Goal: Task Accomplishment & Management: Complete application form

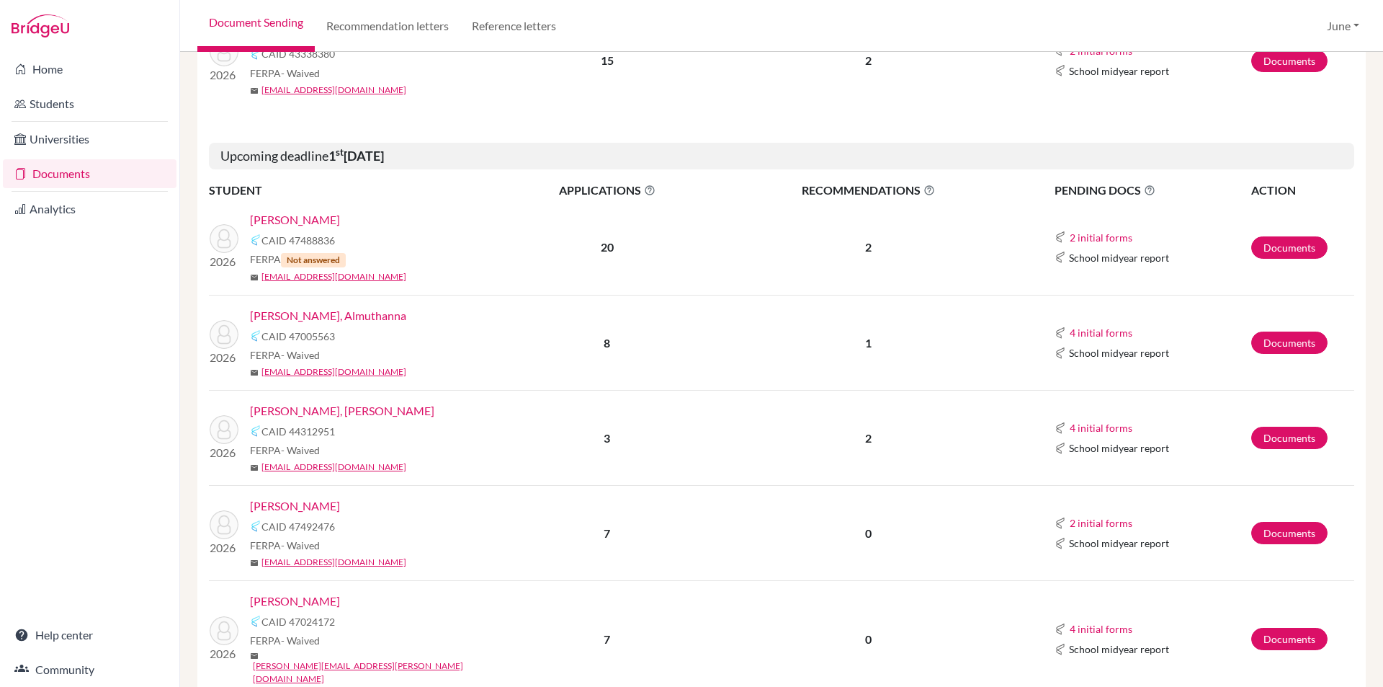
scroll to position [360, 0]
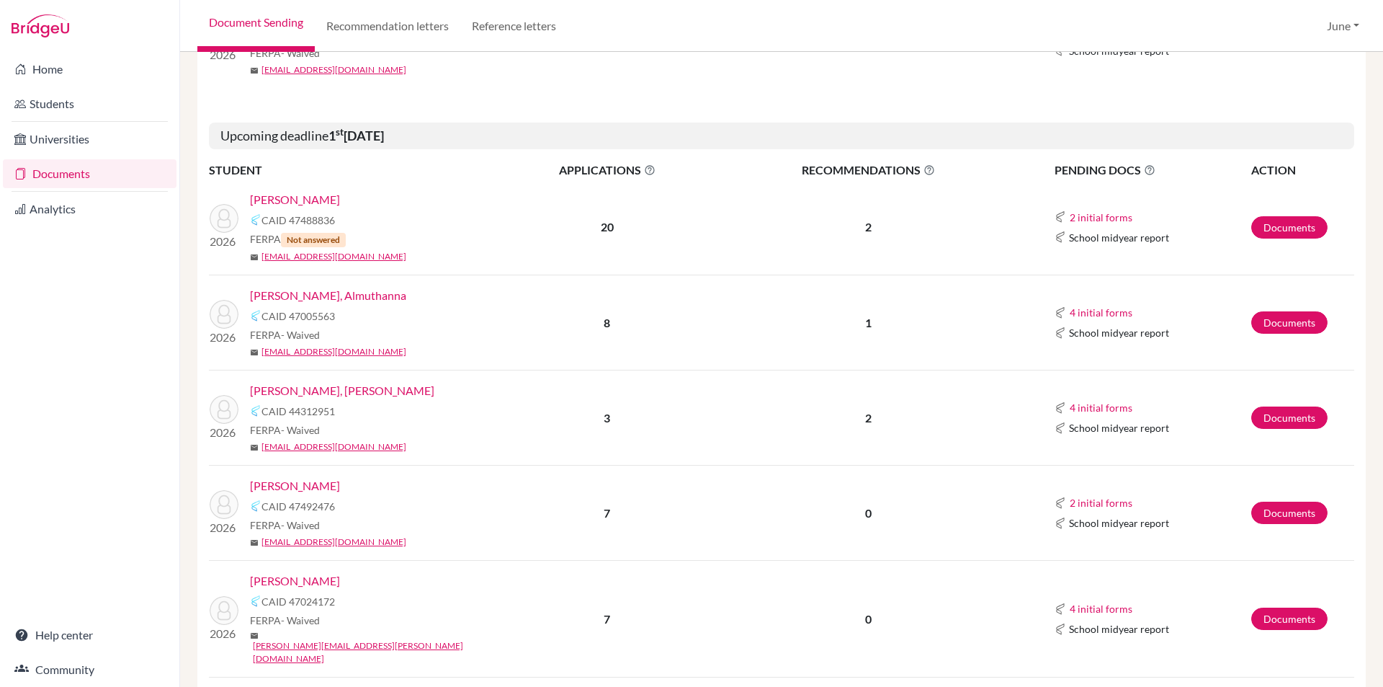
click at [300, 197] on link "Almanie, Mohammed" at bounding box center [295, 199] width 90 height 17
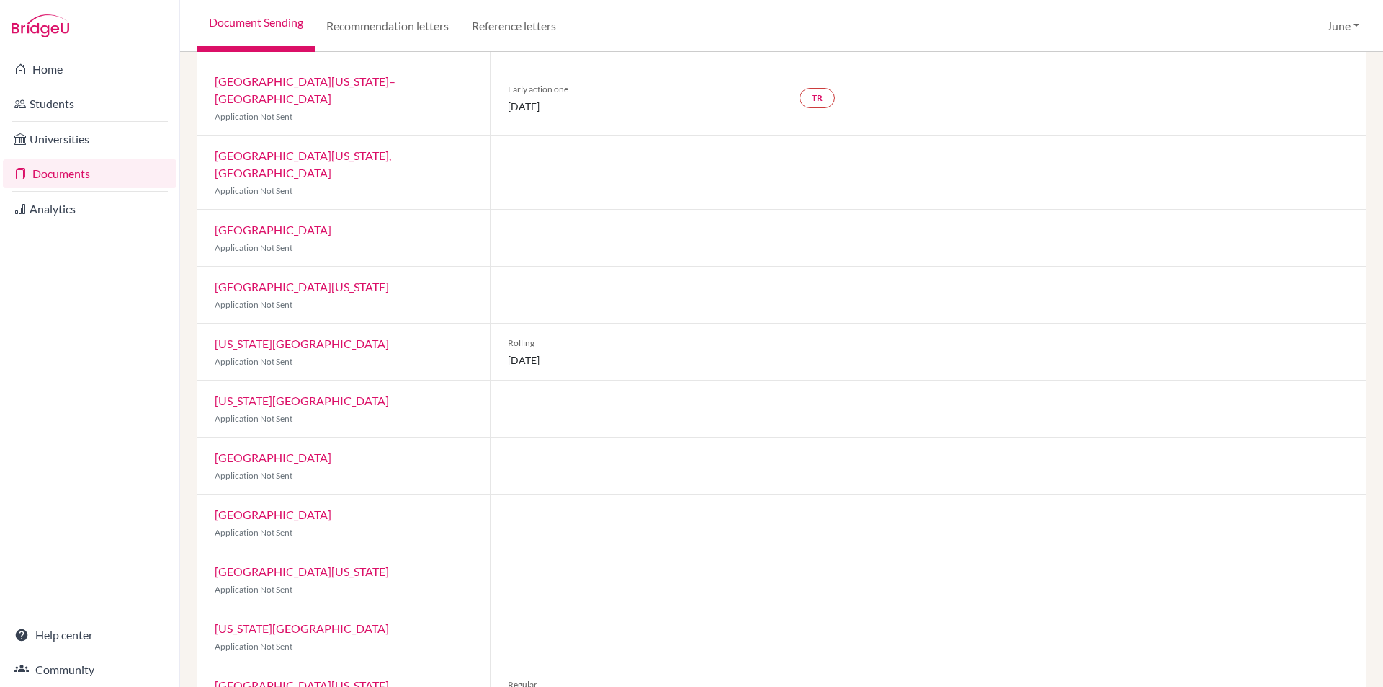
scroll to position [351, 0]
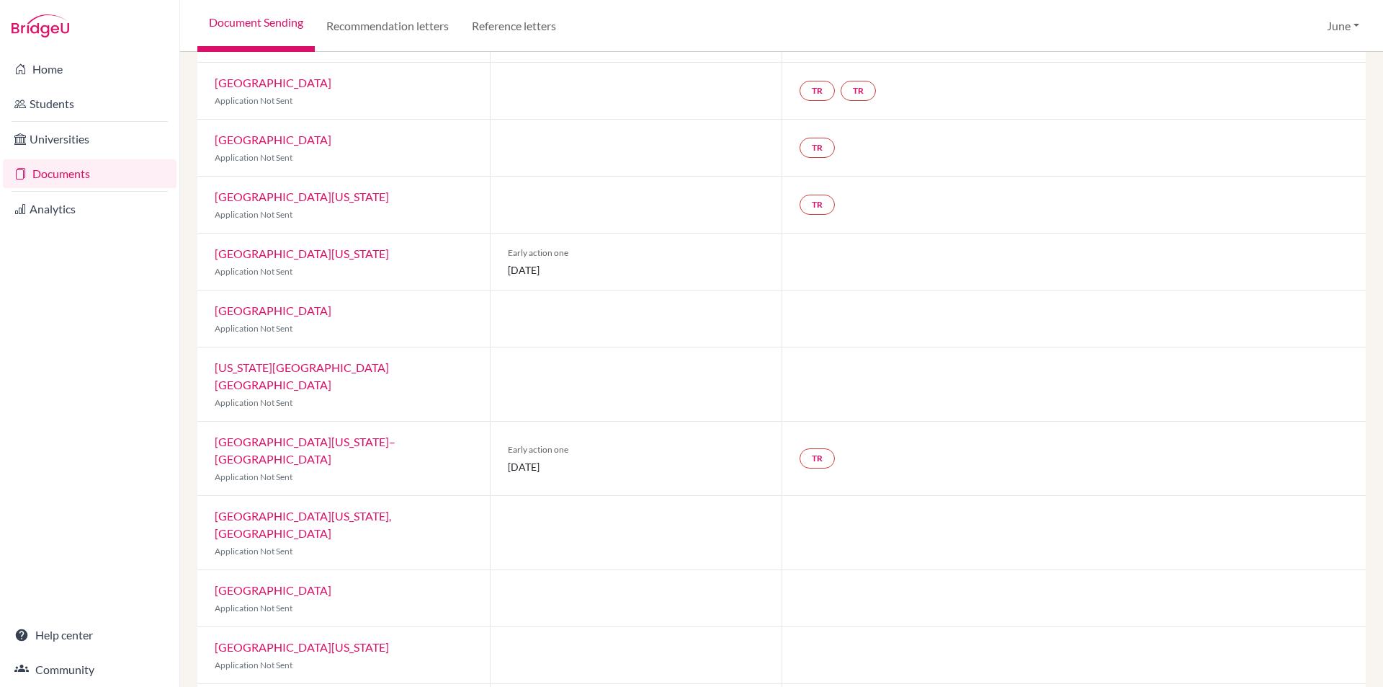
click at [61, 174] on link "Documents" at bounding box center [90, 173] width 174 height 29
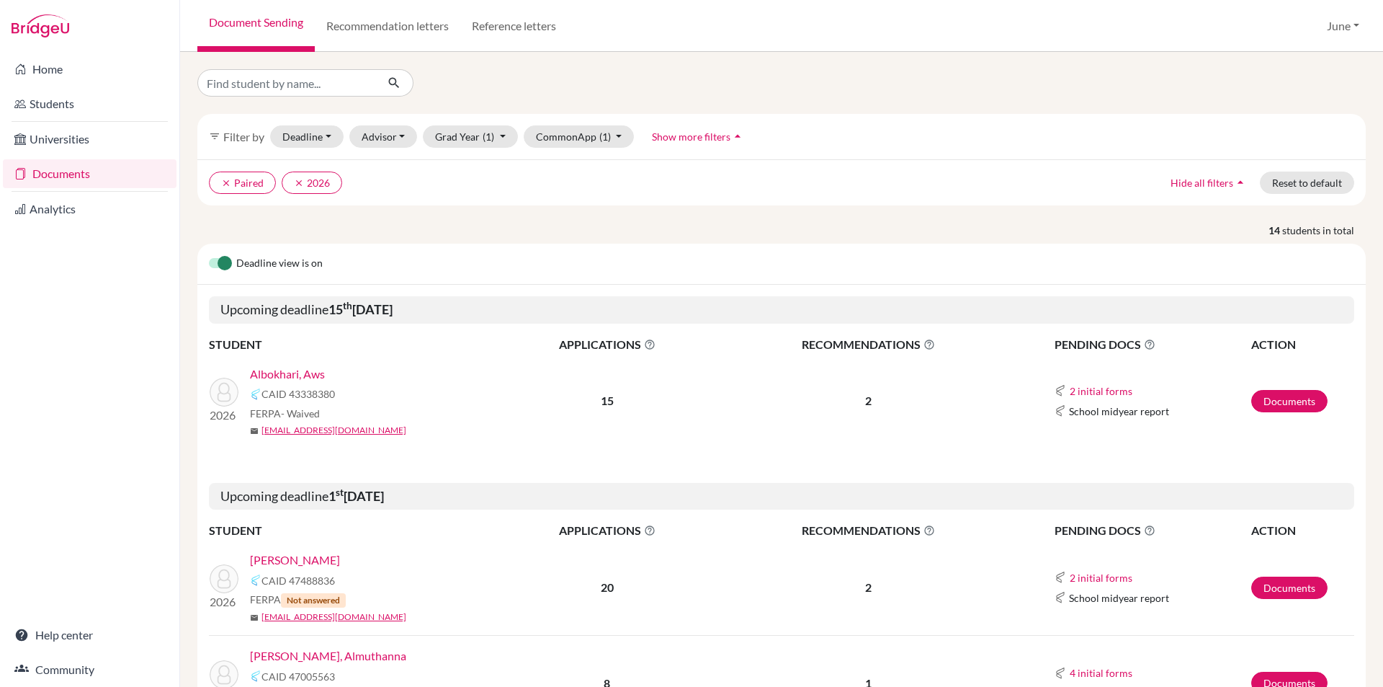
click at [286, 370] on link "Albokhari, Aws" at bounding box center [287, 373] width 75 height 17
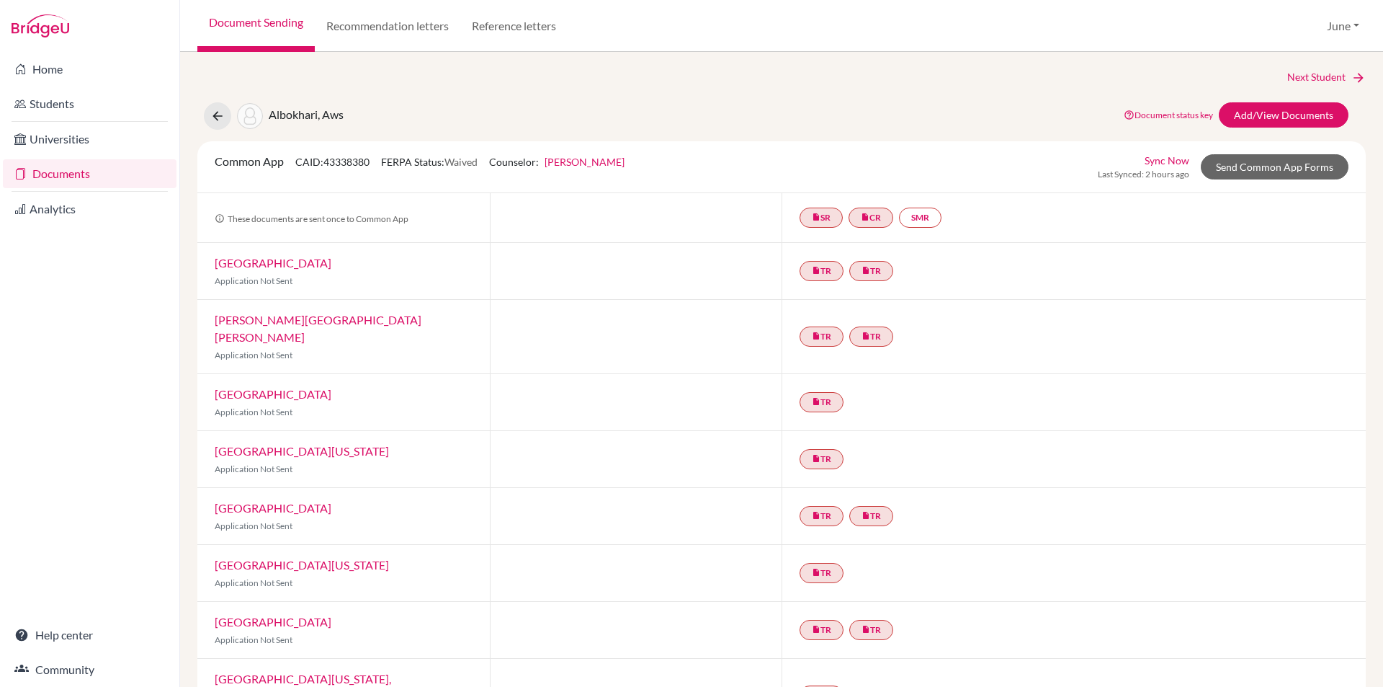
click at [53, 171] on link "Documents" at bounding box center [90, 173] width 174 height 29
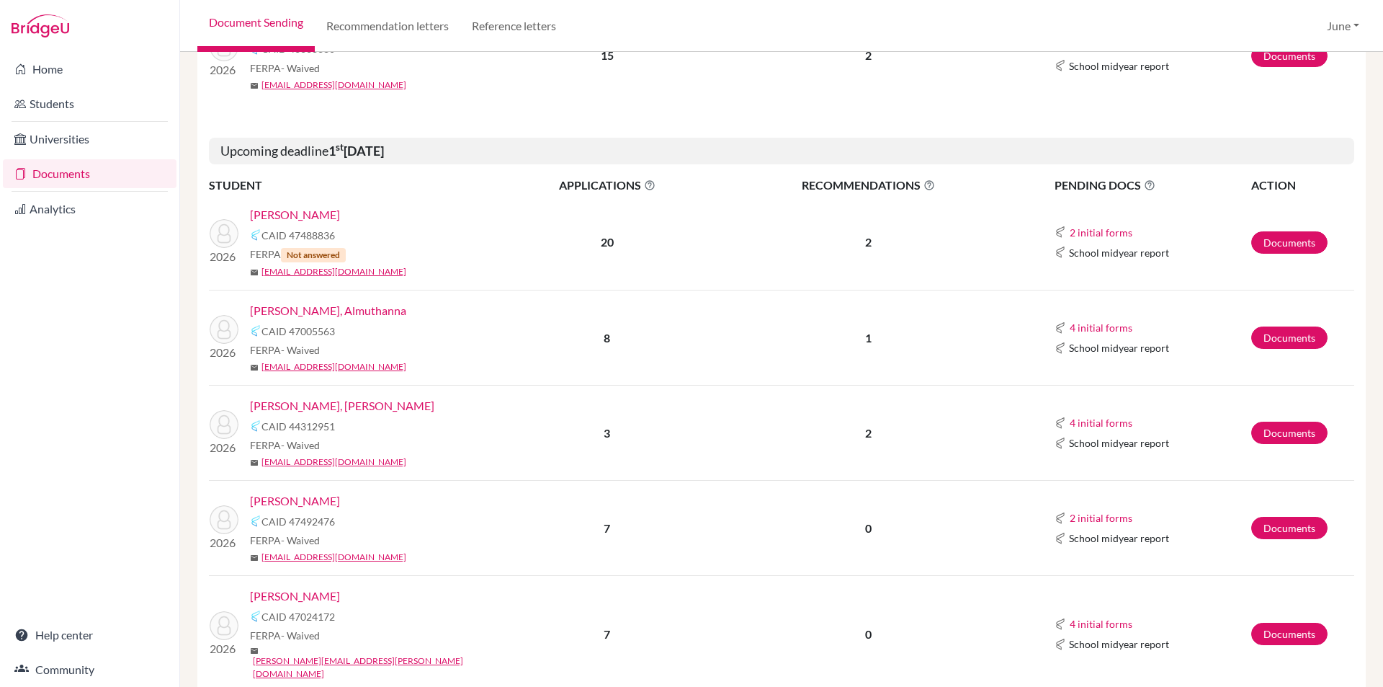
scroll to position [360, 0]
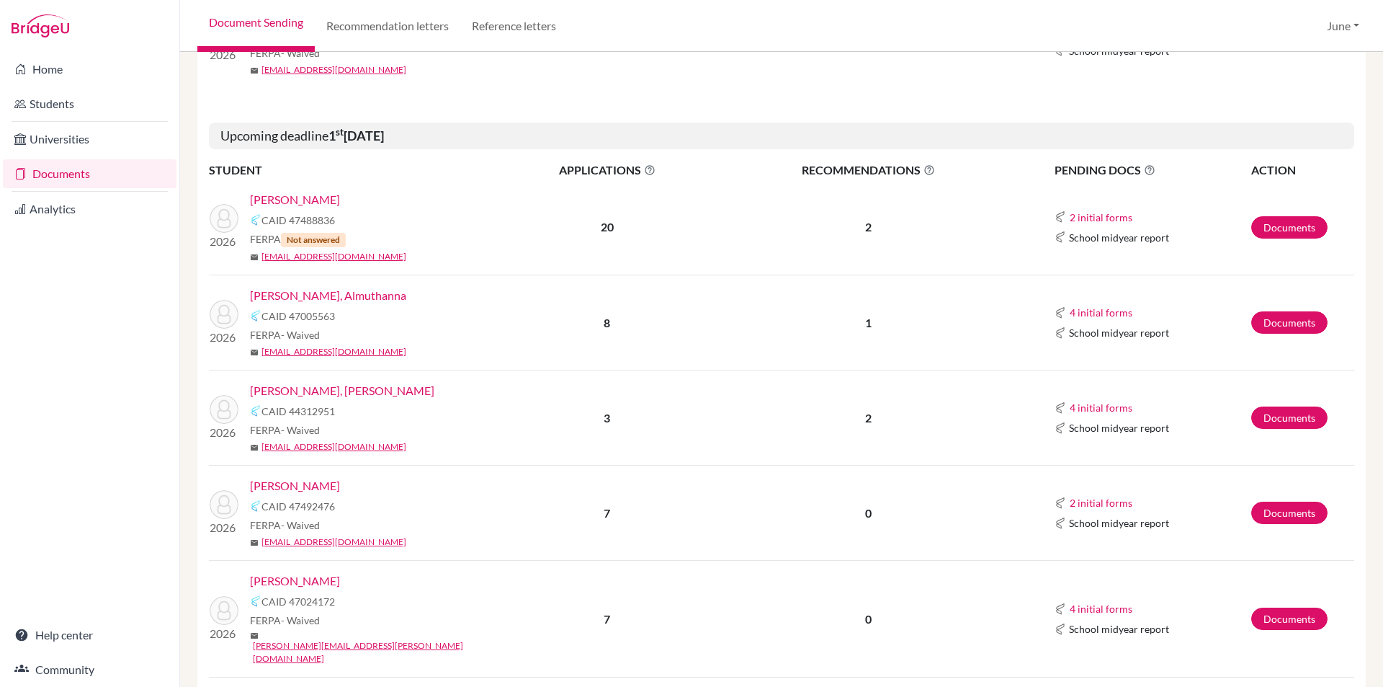
click at [322, 298] on link "[PERSON_NAME], Almuthanna" at bounding box center [328, 295] width 156 height 17
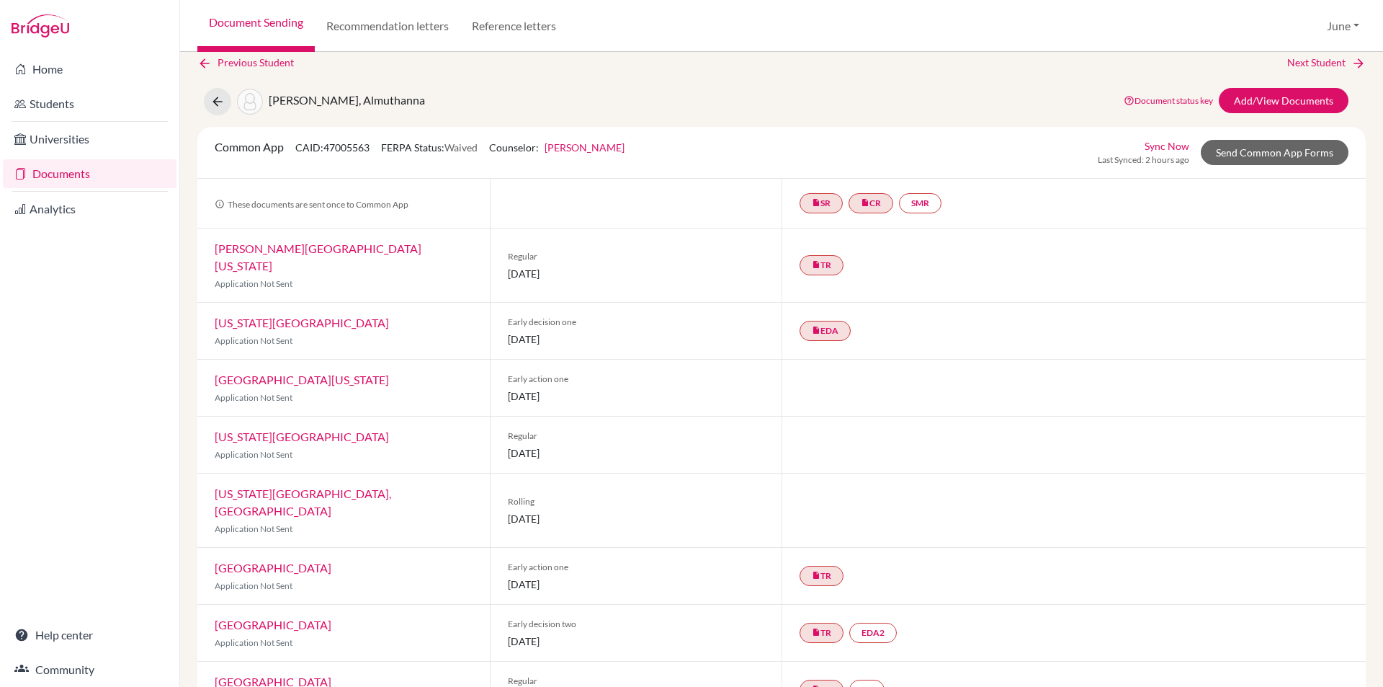
scroll to position [28, 0]
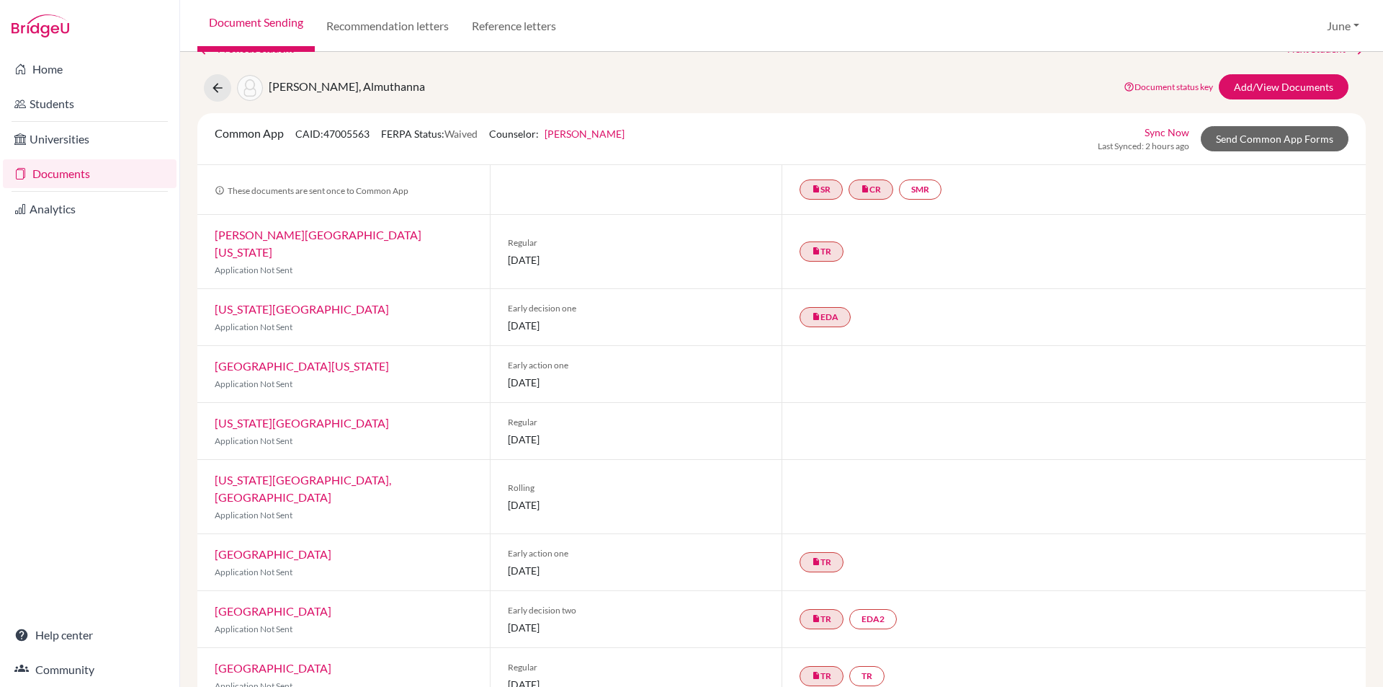
click at [64, 177] on link "Documents" at bounding box center [90, 173] width 174 height 29
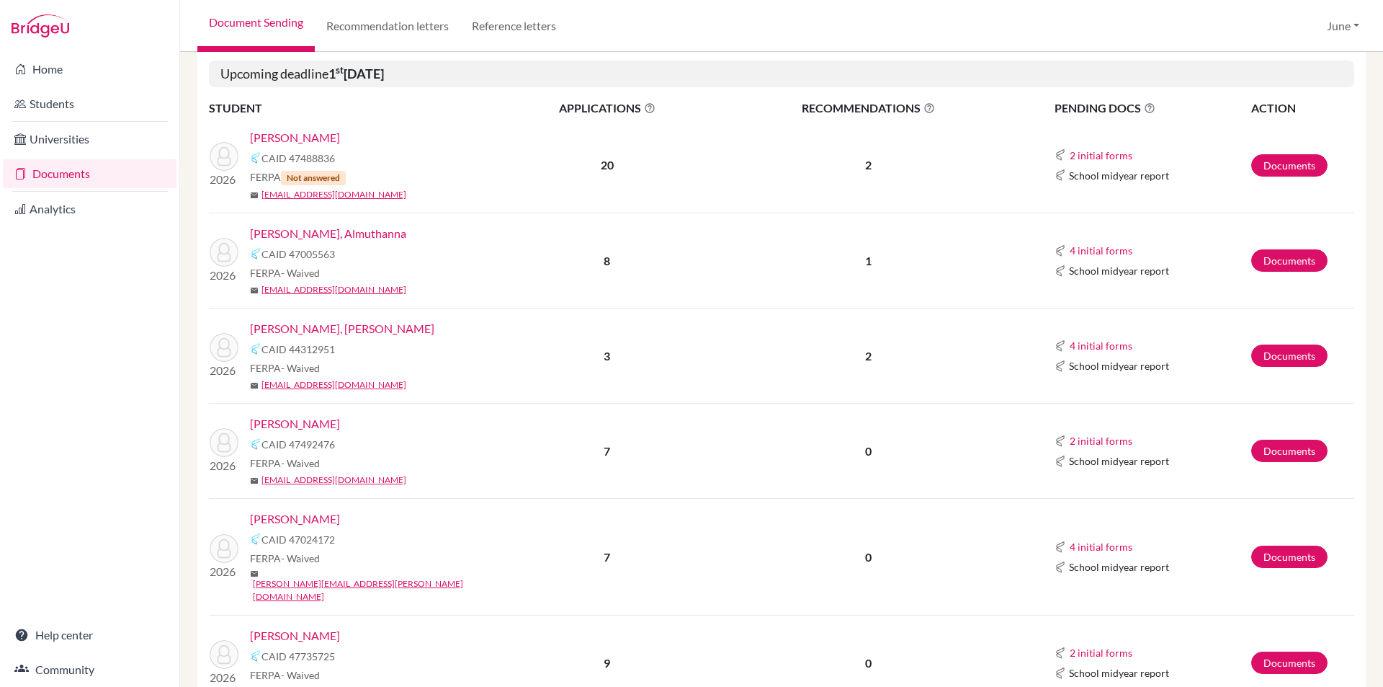
scroll to position [432, 0]
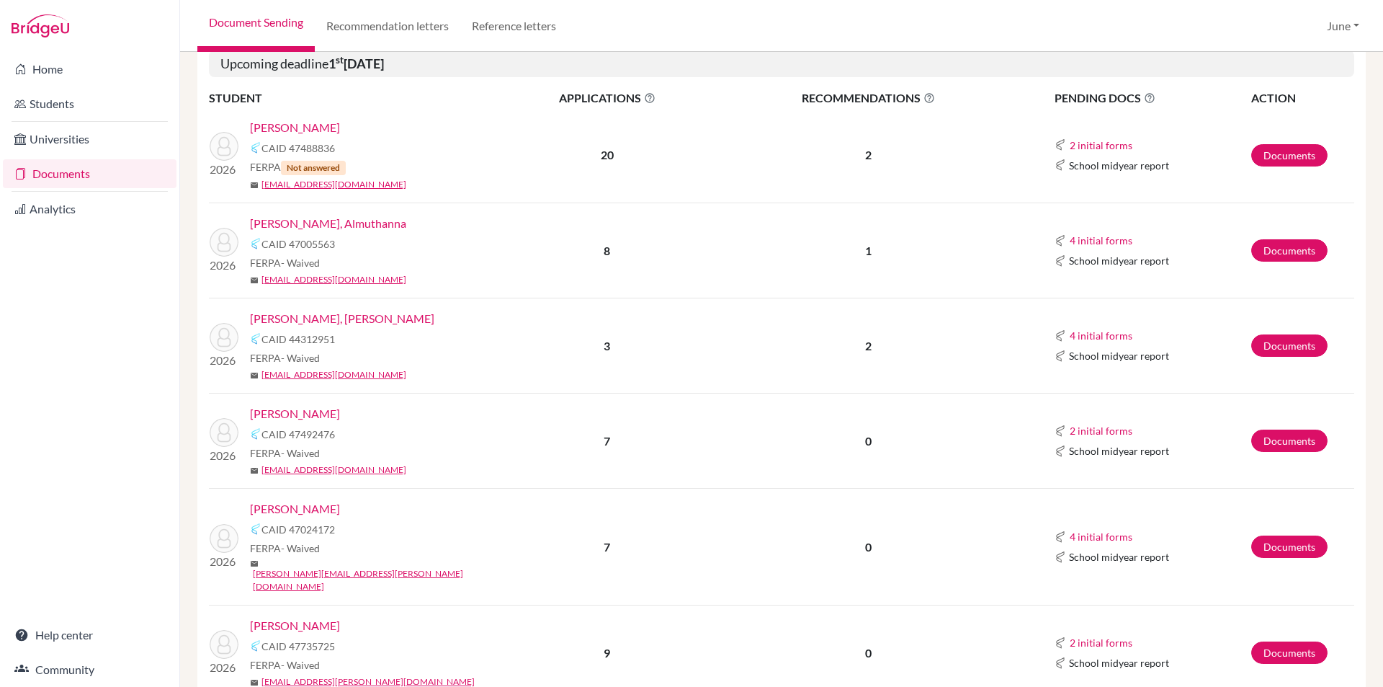
click at [276, 316] on link "Jamal, Taha" at bounding box center [342, 318] width 184 height 17
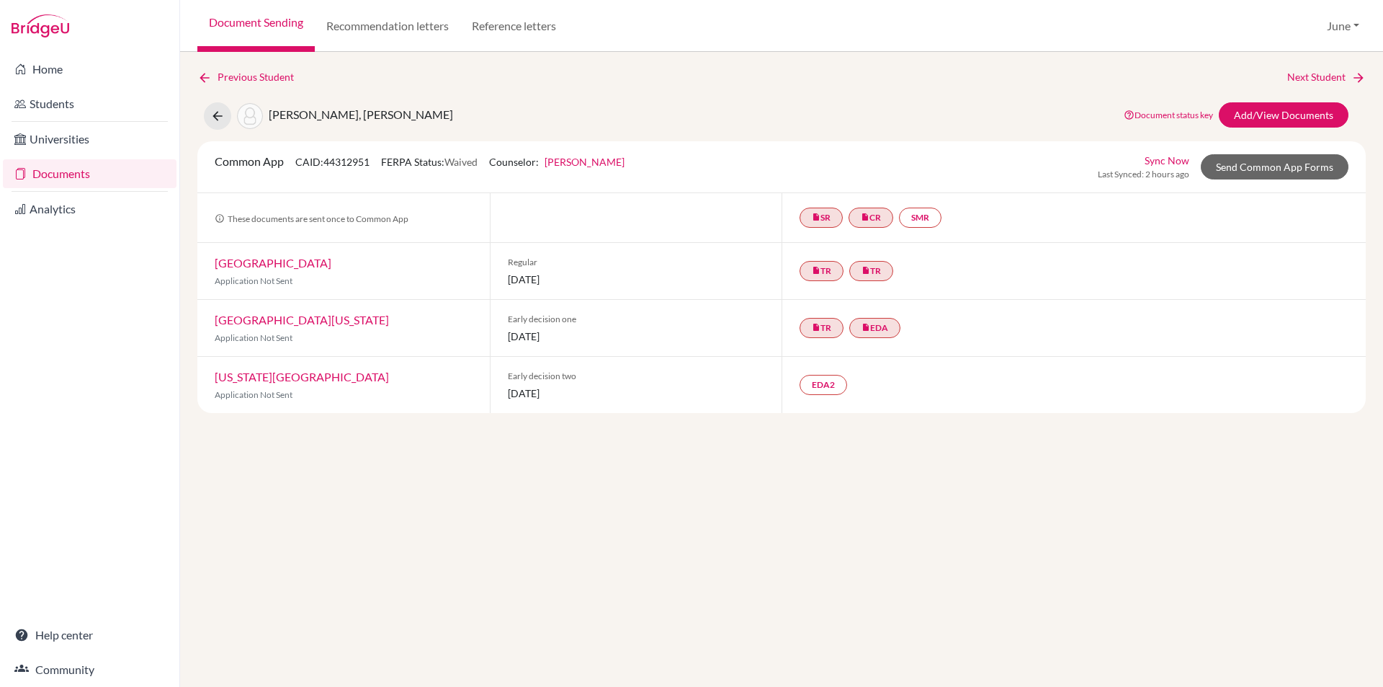
click at [47, 172] on link "Documents" at bounding box center [90, 173] width 174 height 29
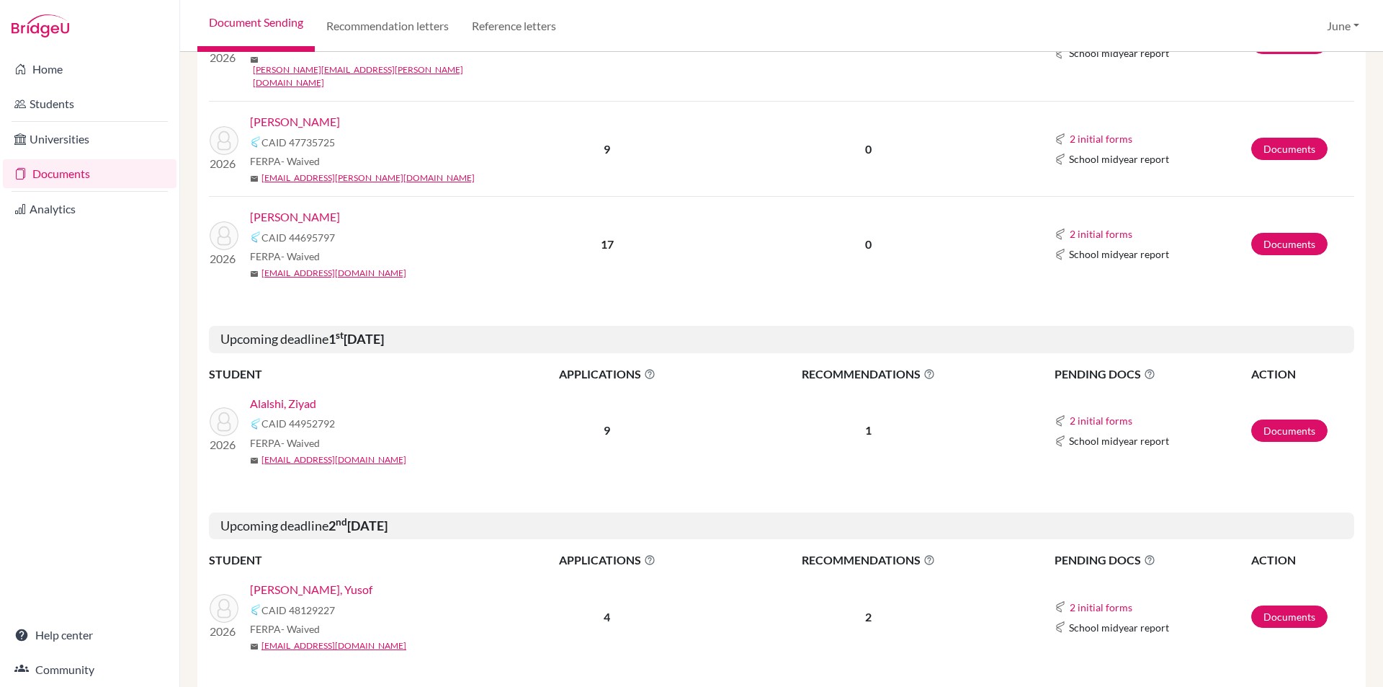
scroll to position [936, 0]
click at [289, 394] on link "Alalshi, Ziyad" at bounding box center [283, 402] width 66 height 17
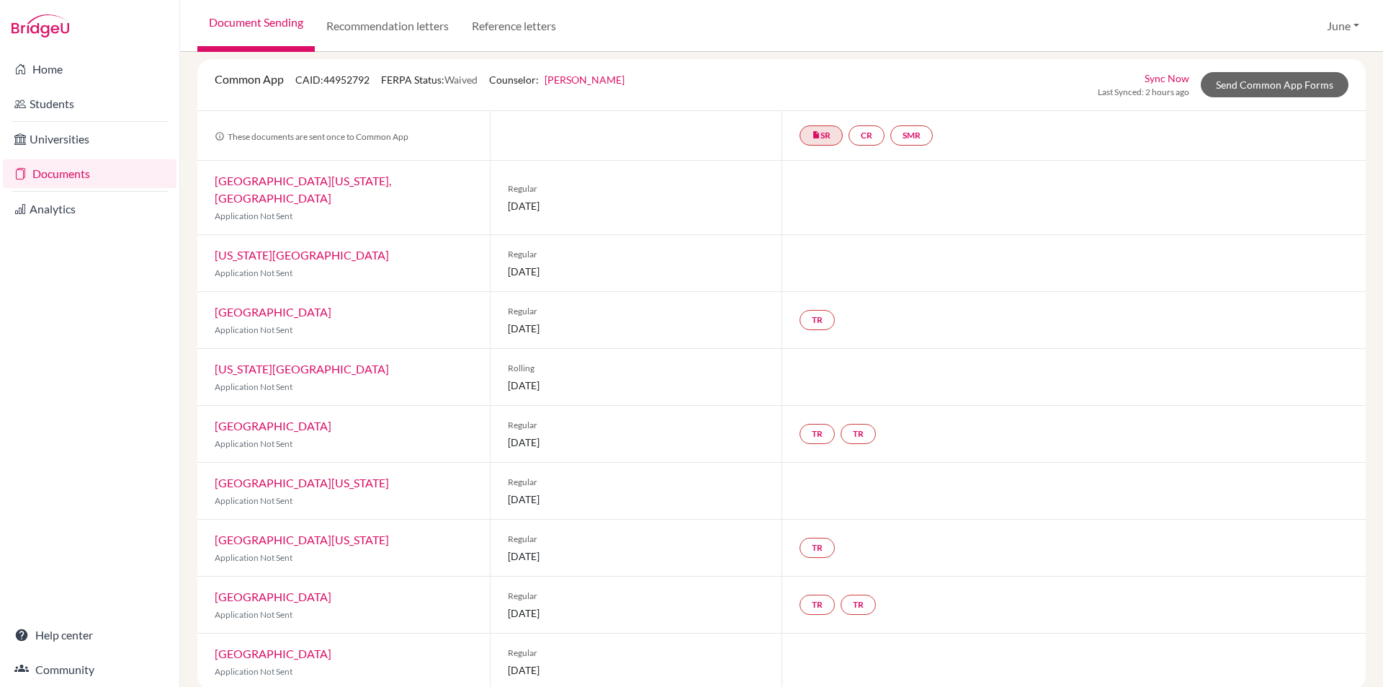
scroll to position [85, 0]
click at [75, 173] on link "Documents" at bounding box center [90, 173] width 174 height 29
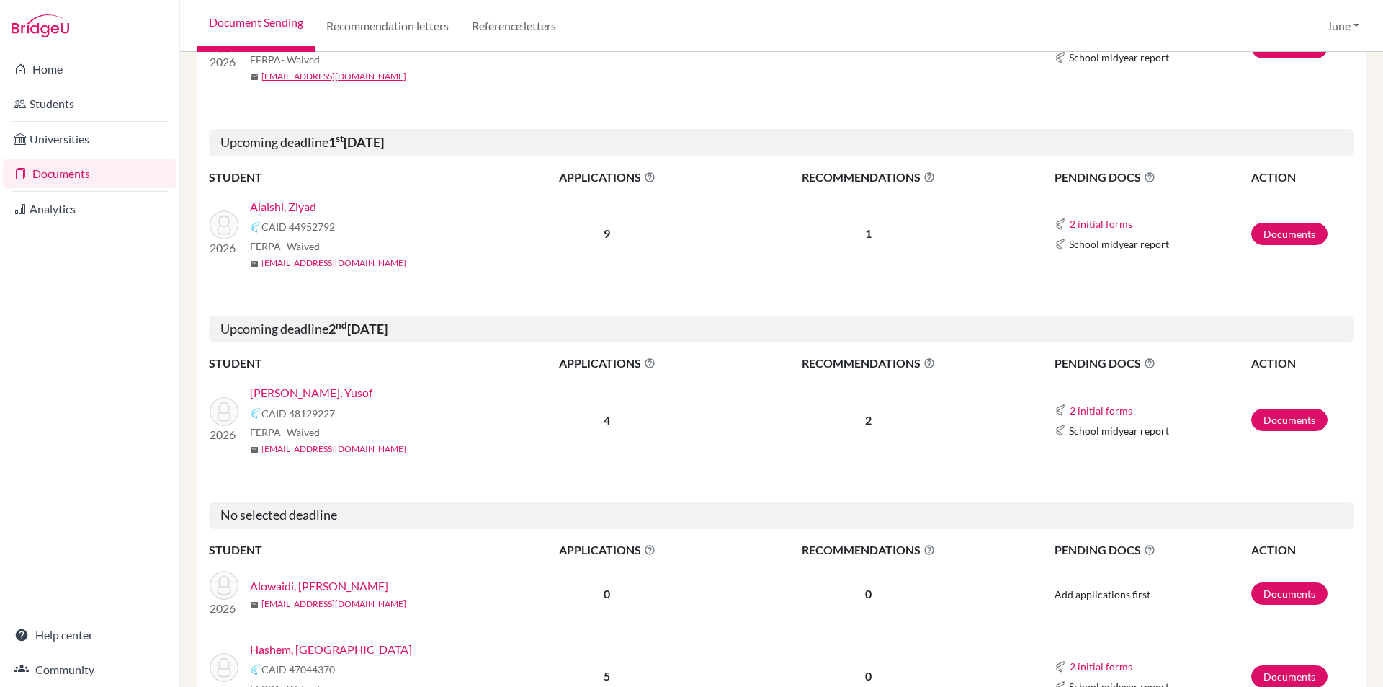
scroll to position [1153, 0]
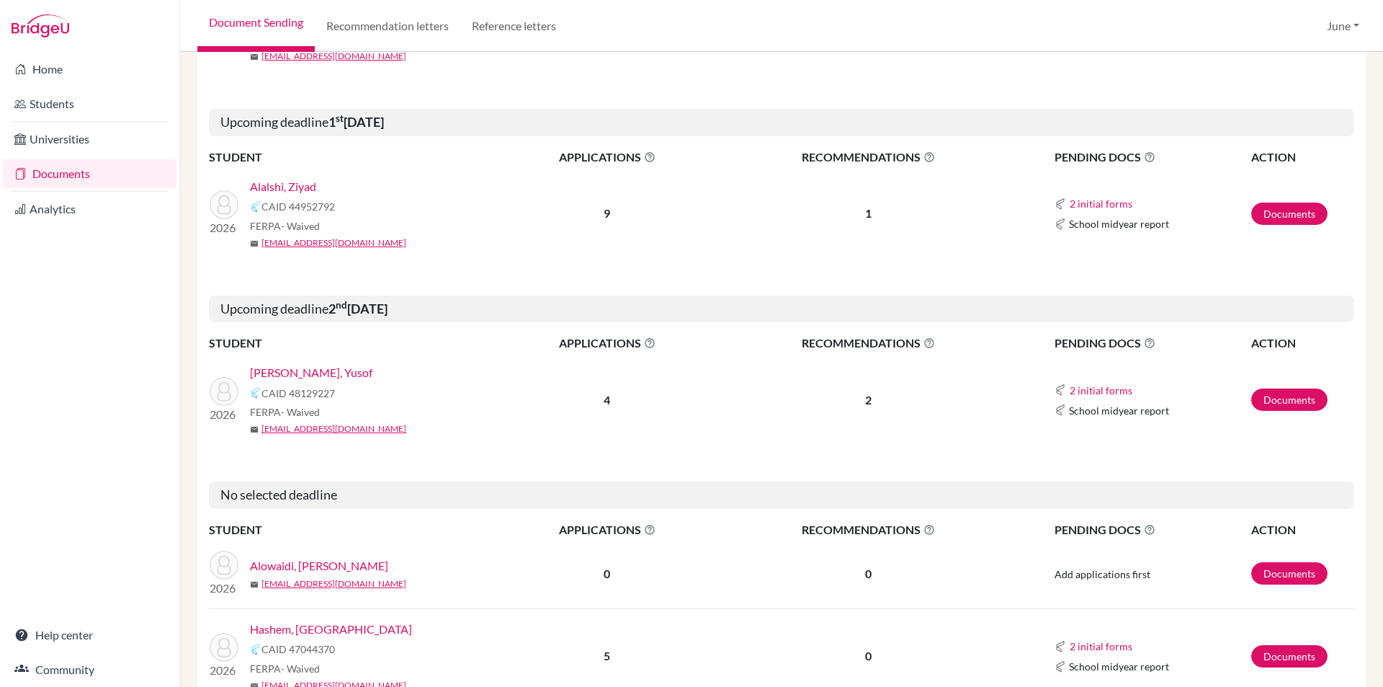
click at [298, 364] on link "[PERSON_NAME], Yusof" at bounding box center [311, 372] width 122 height 17
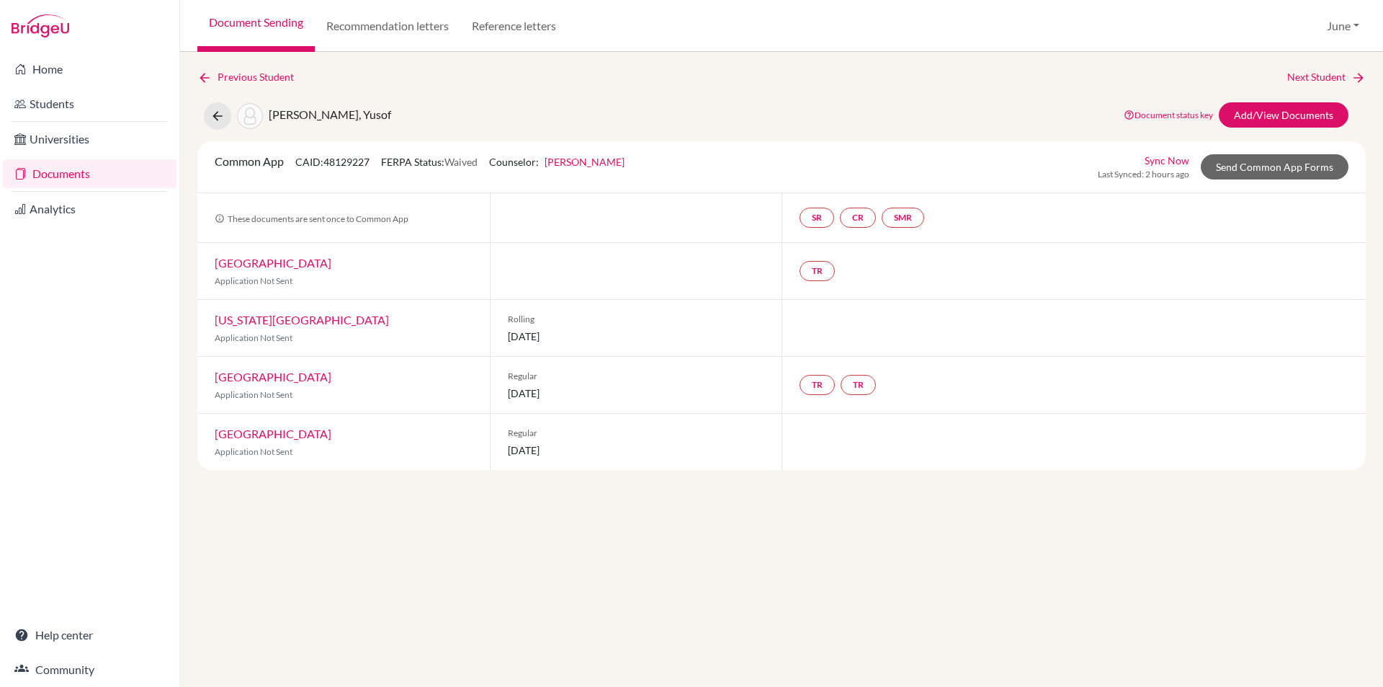
click at [49, 174] on link "Documents" at bounding box center [90, 173] width 174 height 29
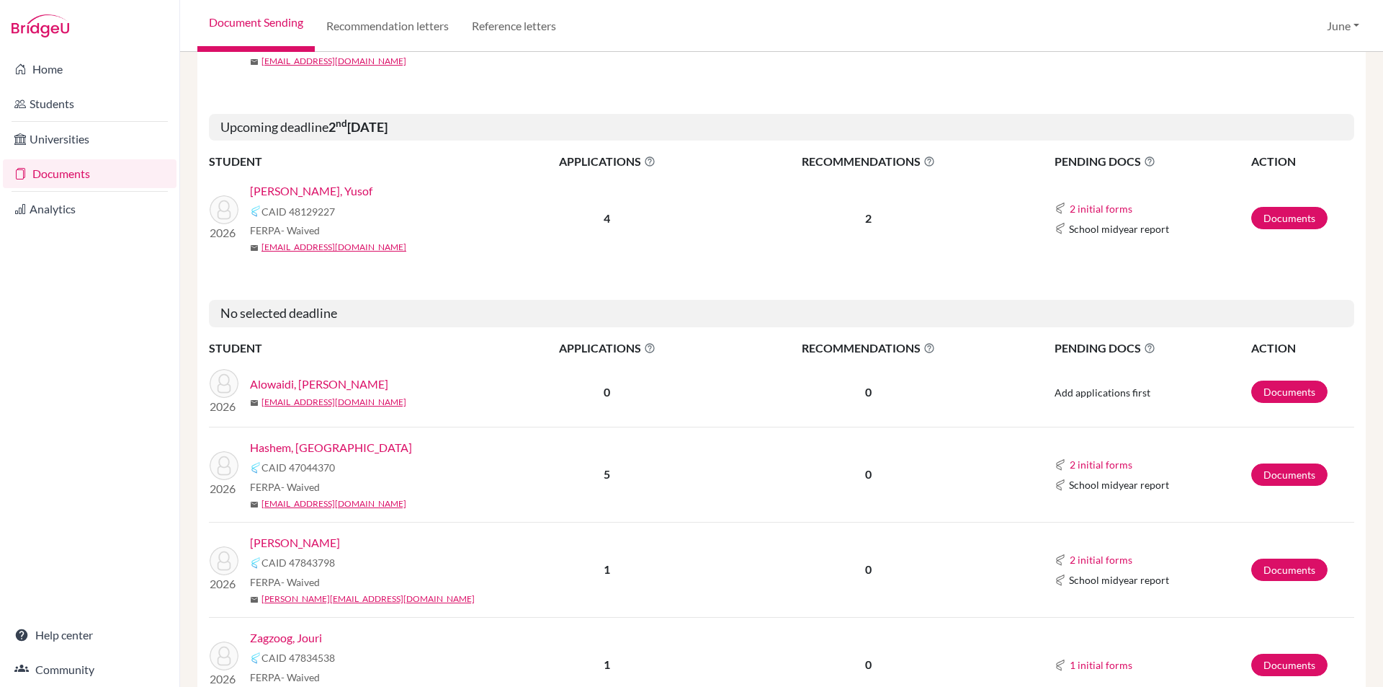
scroll to position [1369, 0]
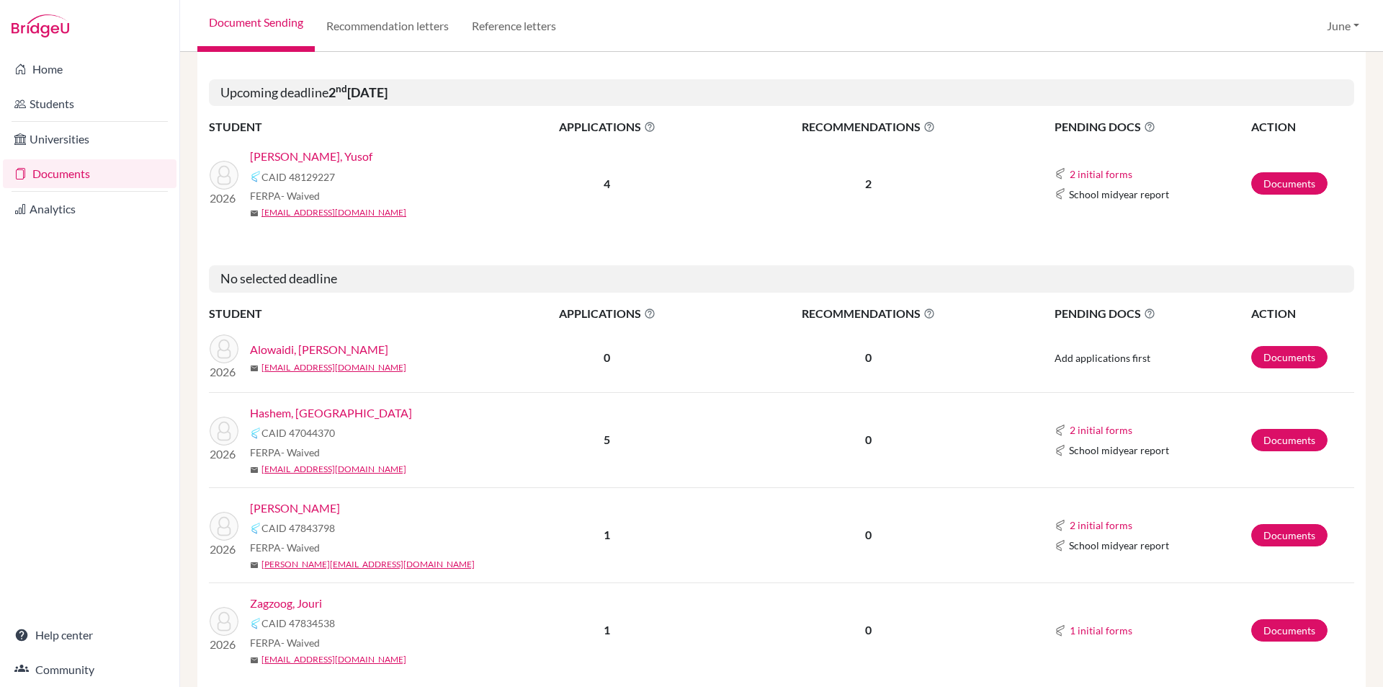
click at [290, 341] on link "Alowaidi, Yousef" at bounding box center [319, 349] width 138 height 17
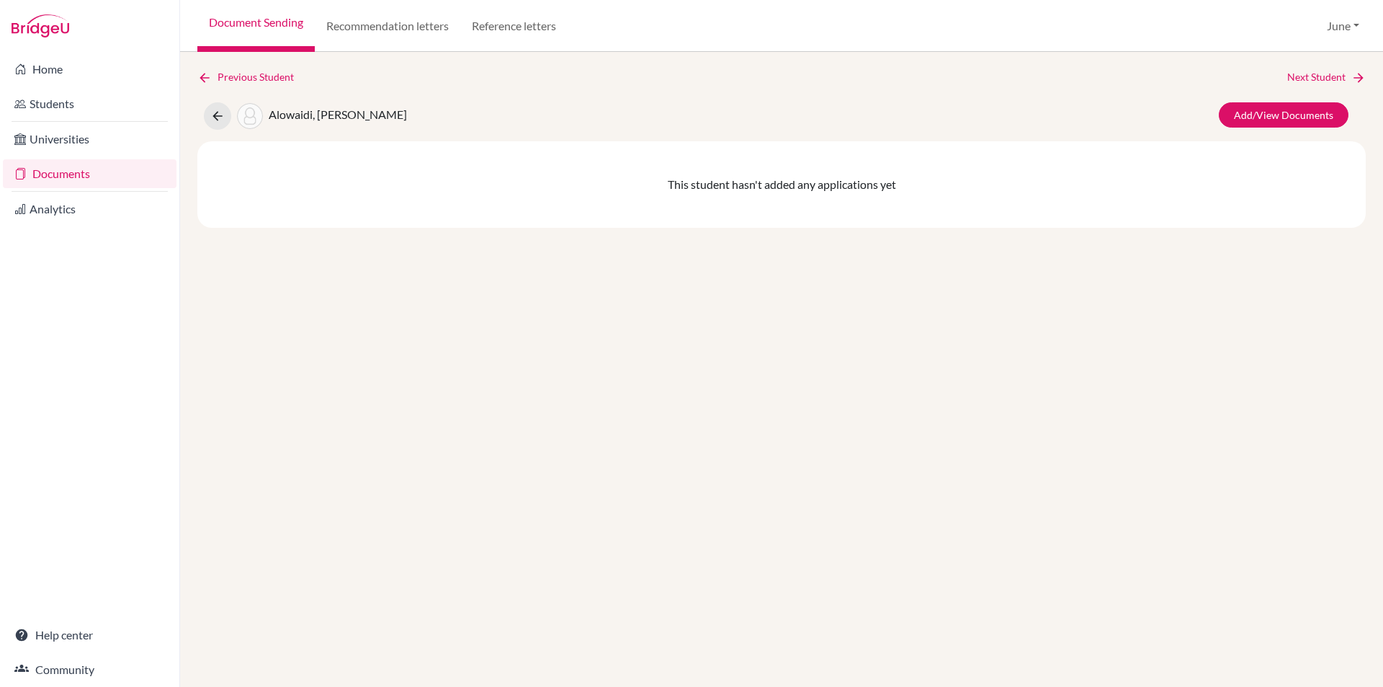
click at [53, 172] on link "Documents" at bounding box center [90, 173] width 174 height 29
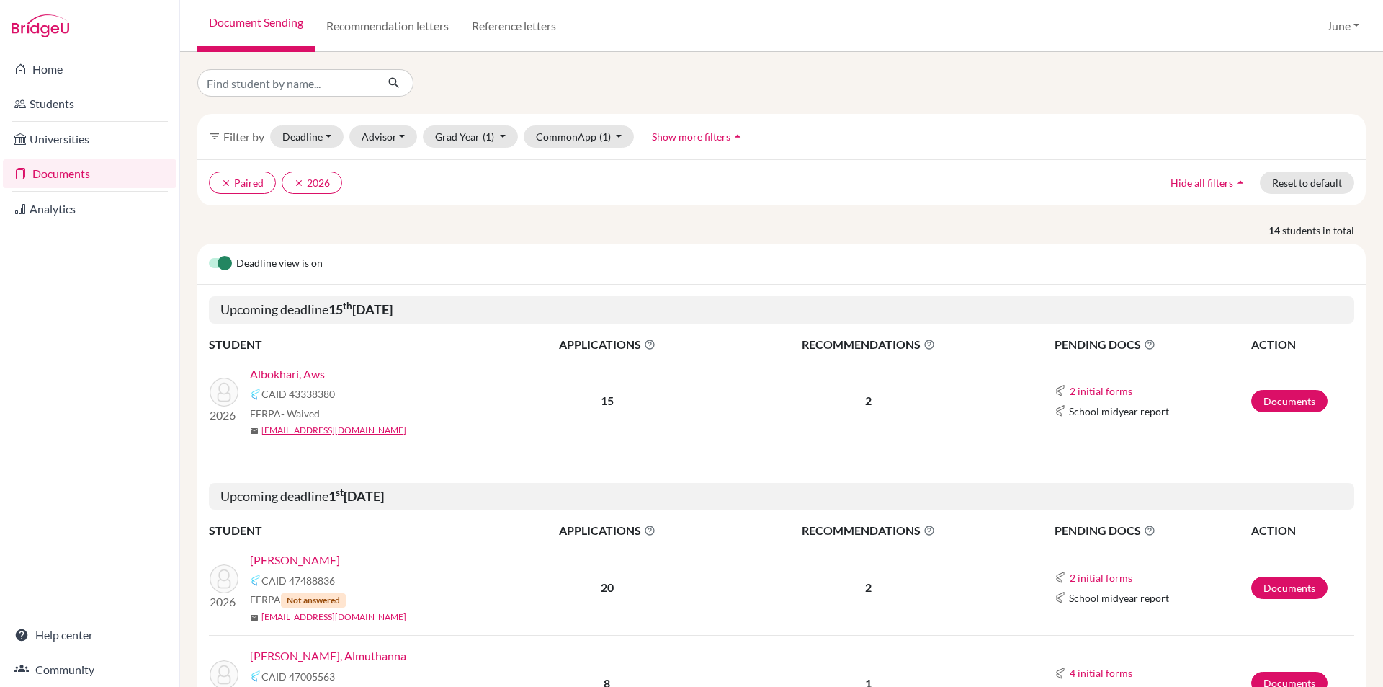
click at [57, 169] on link "Documents" at bounding box center [90, 173] width 174 height 29
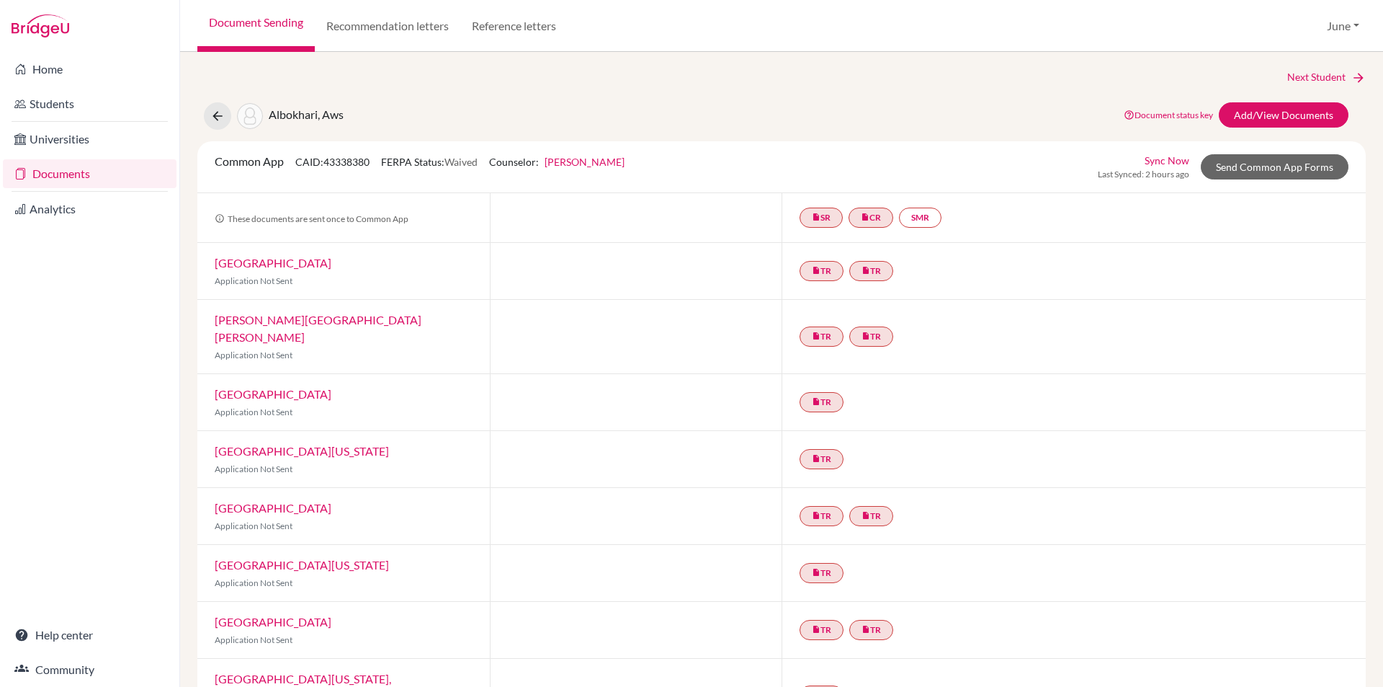
click at [66, 171] on link "Documents" at bounding box center [90, 173] width 174 height 29
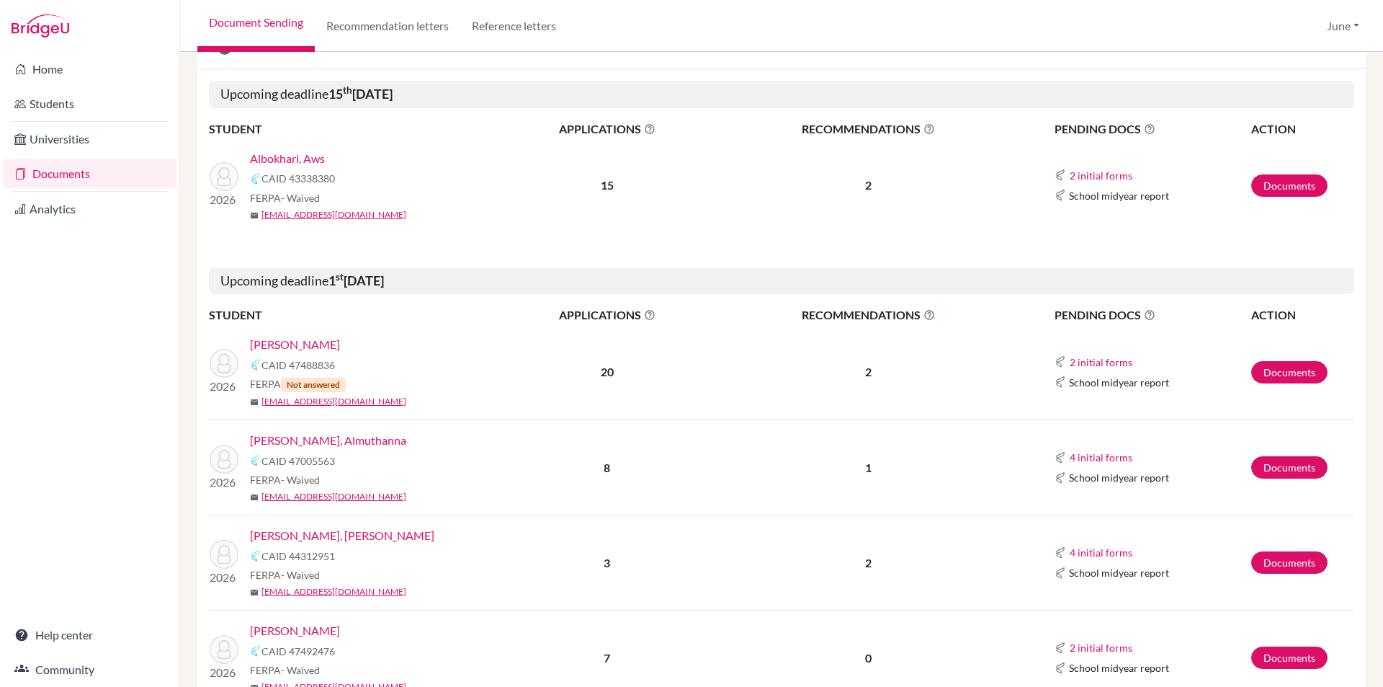
scroll to position [288, 0]
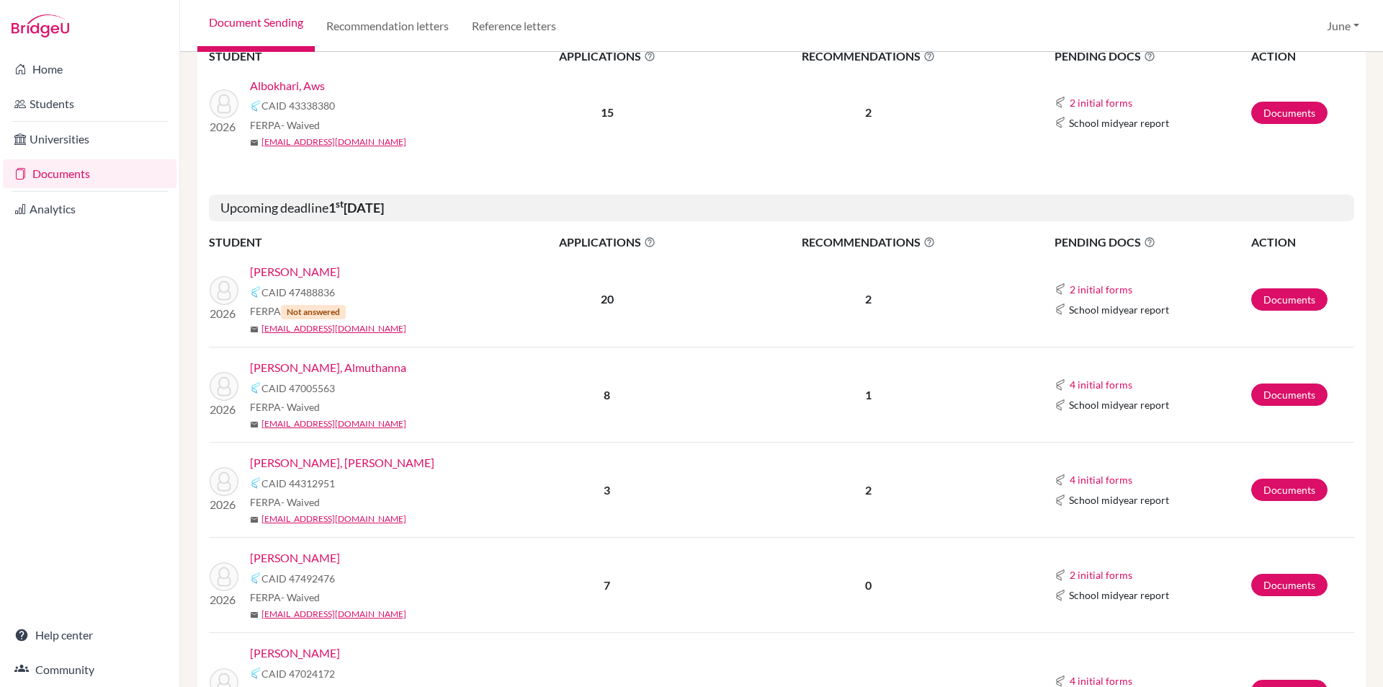
click at [310, 269] on link "Almanie, Mohammed" at bounding box center [295, 271] width 90 height 17
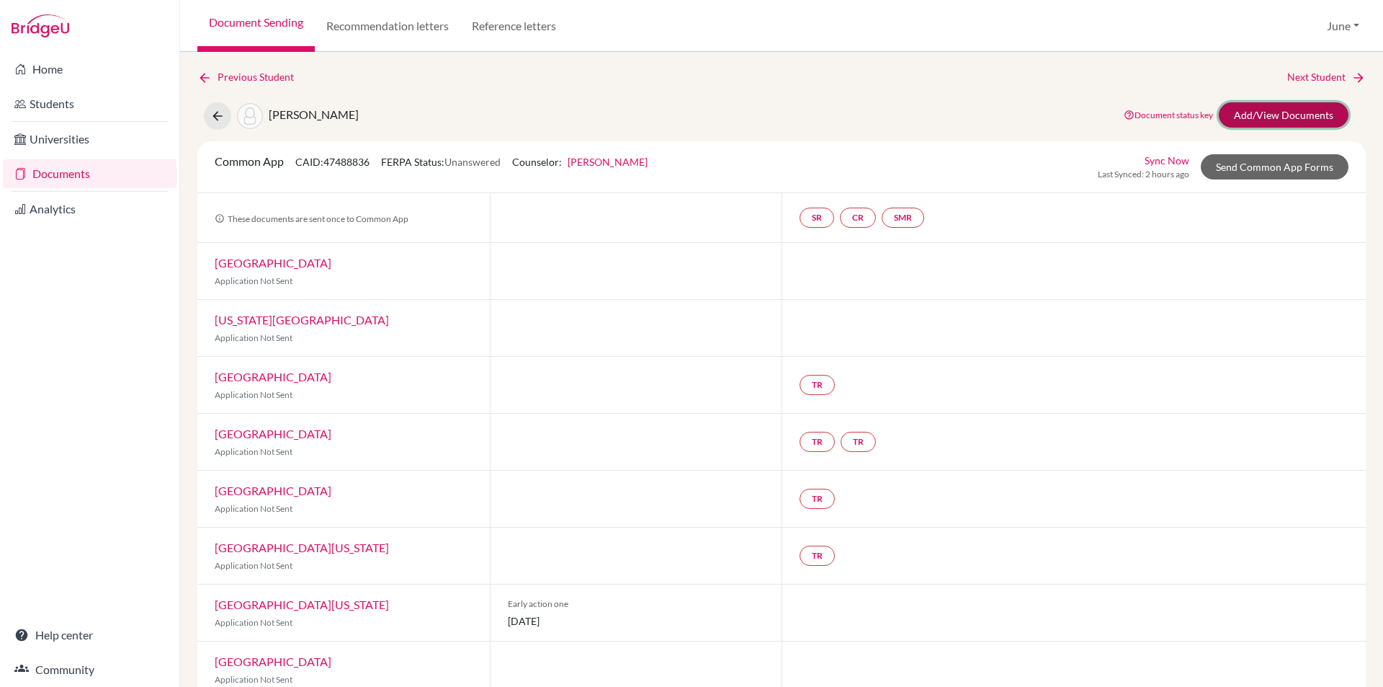
click at [1285, 113] on link "Add/View Documents" at bounding box center [1284, 114] width 130 height 25
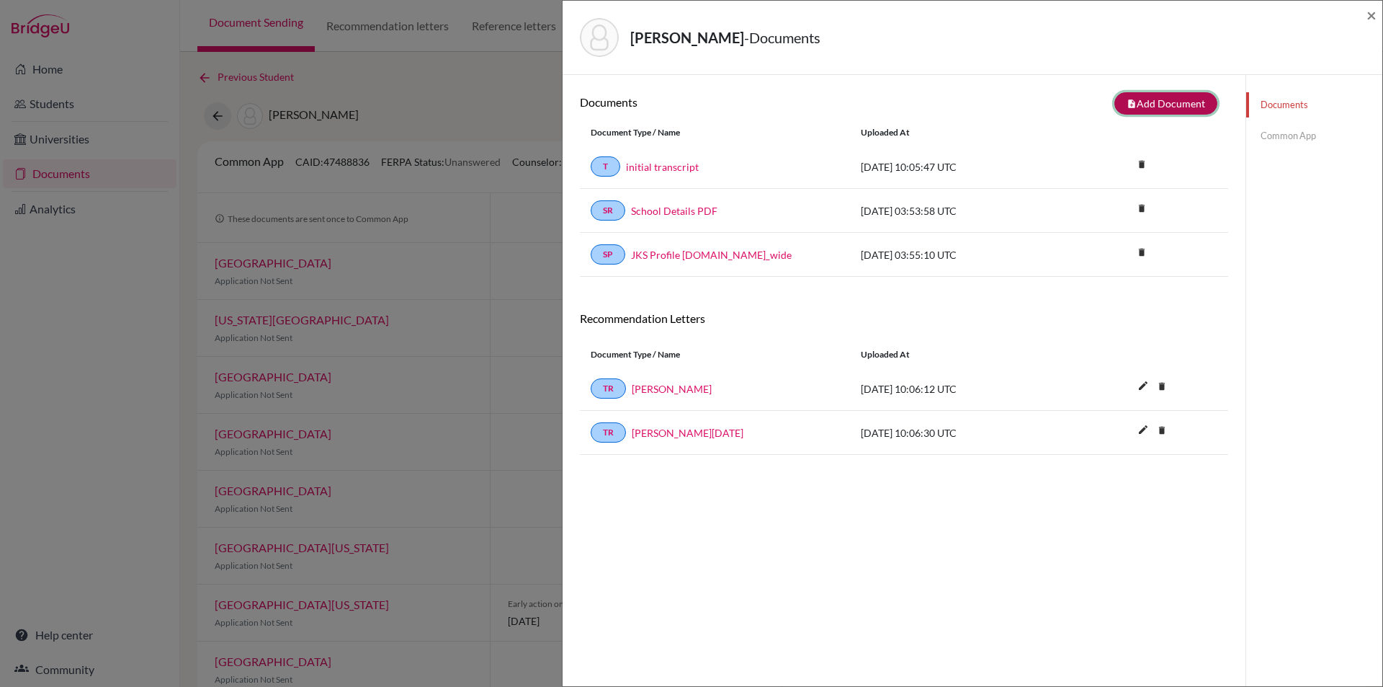
click at [1168, 99] on button "note_add Add Document" at bounding box center [1165, 103] width 103 height 22
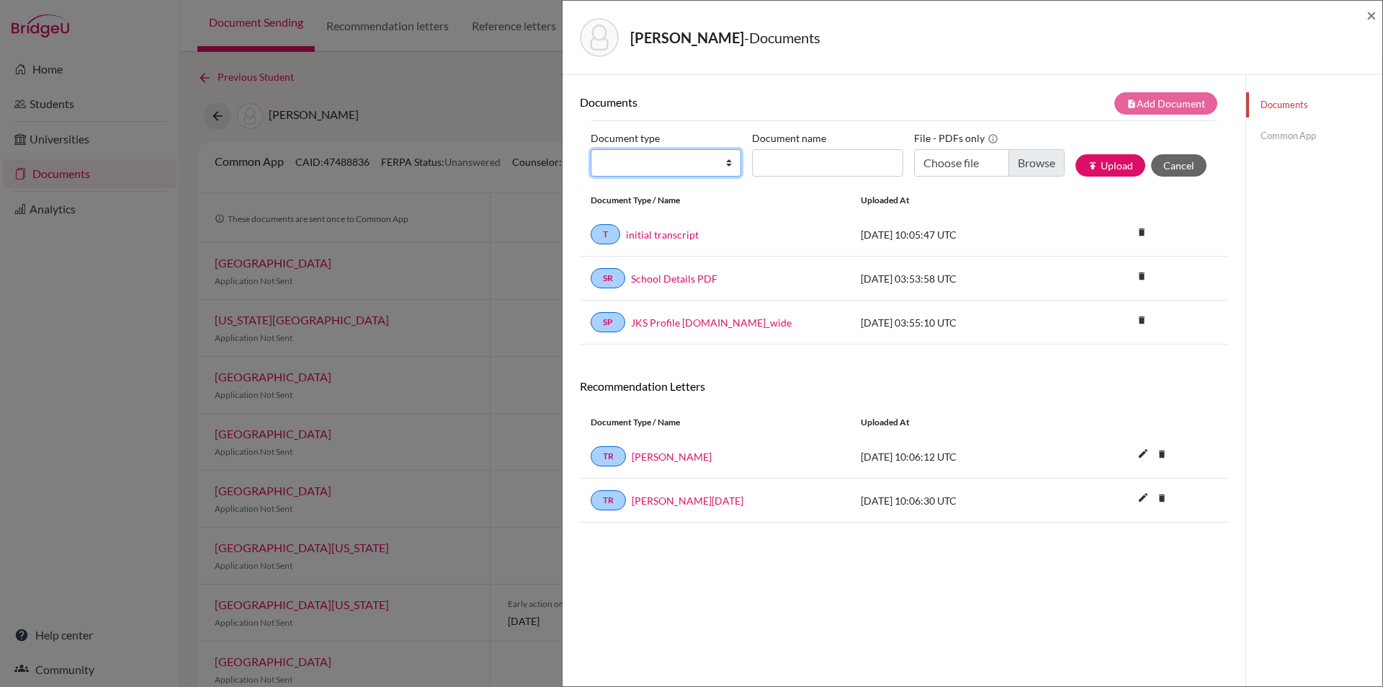
click at [723, 162] on select "Change explanation for Common App reports Counselor recommendation Internationa…" at bounding box center [666, 162] width 151 height 27
select select "4"
click at [591, 149] on select "Change explanation for Common App reports Counselor recommendation Internationa…" at bounding box center [666, 162] width 151 height 27
click at [831, 159] on input "Document name" at bounding box center [827, 162] width 151 height 27
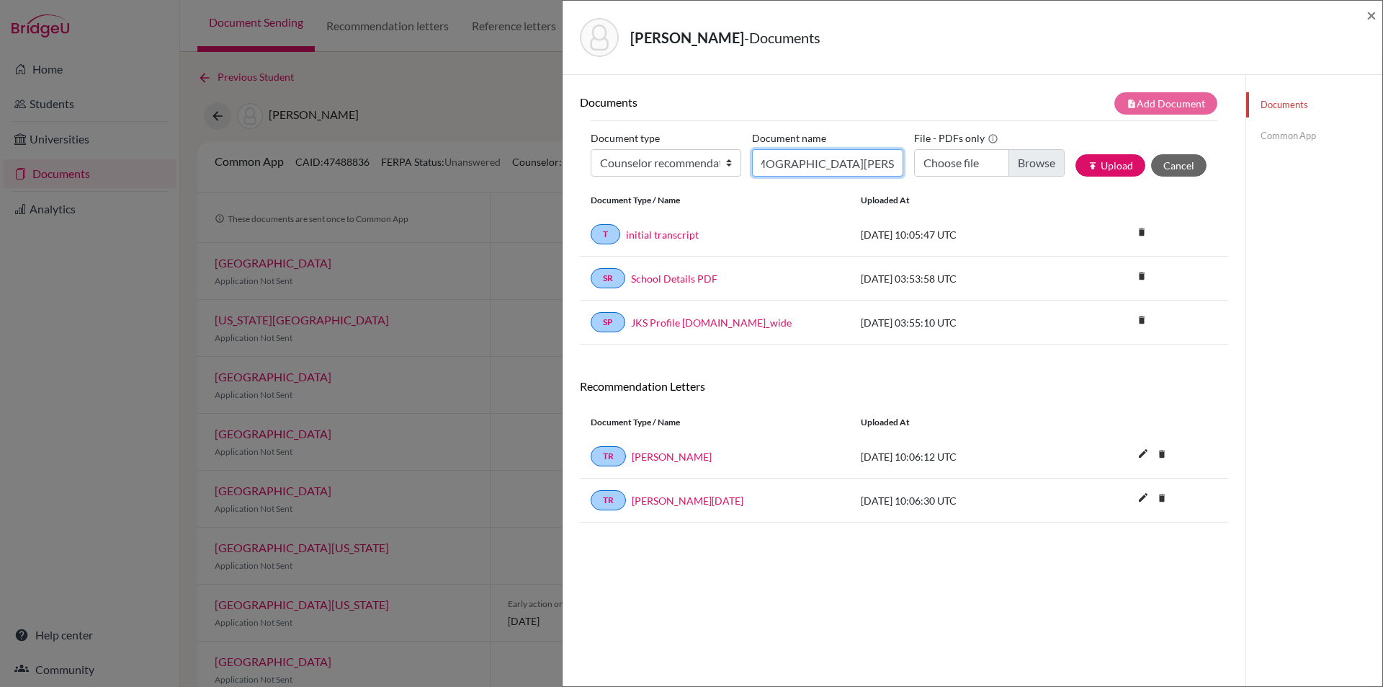
type input "Mohammed Almanie - Ms June"
click at [1020, 161] on input "Choose file" at bounding box center [989, 162] width 151 height 27
type input "C:\fakepath\Mohammed Almanie - Ms June.pdf"
click at [1107, 164] on button "publish Upload" at bounding box center [1111, 165] width 70 height 22
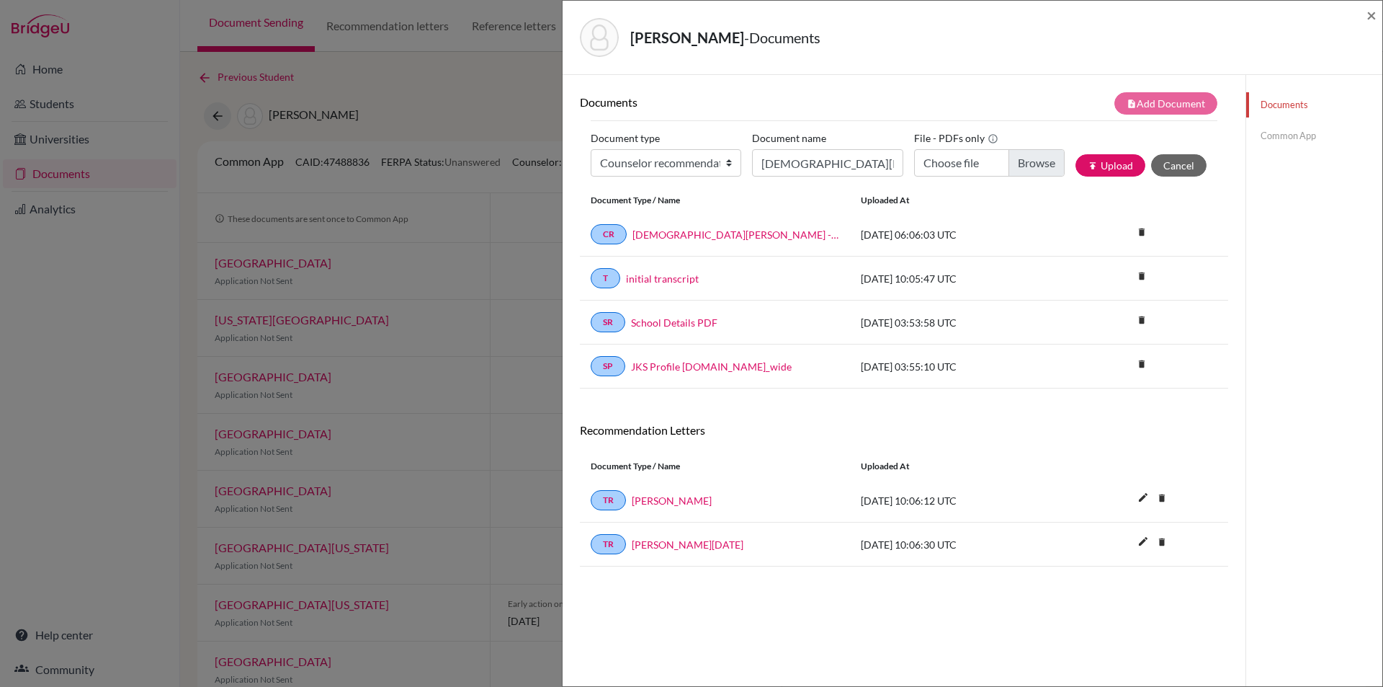
click at [1278, 129] on link "Common App" at bounding box center [1314, 135] width 136 height 25
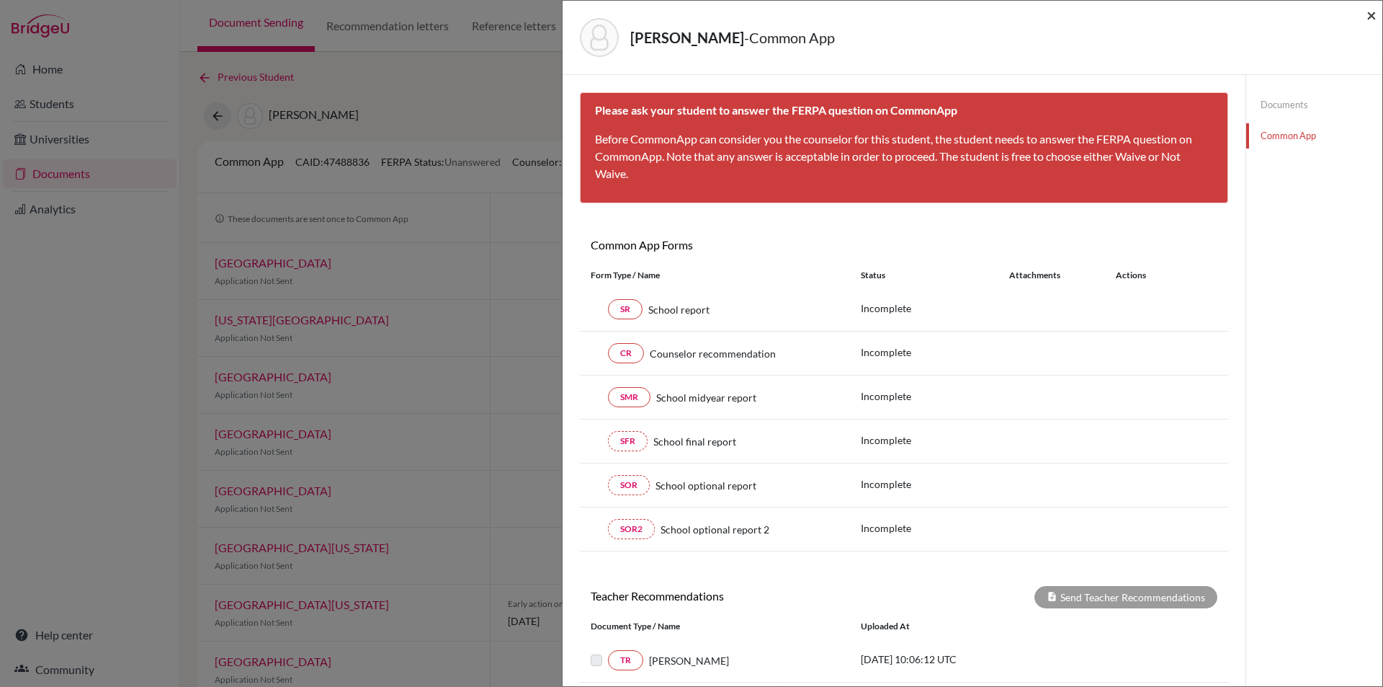
click at [1376, 14] on span "×" at bounding box center [1372, 14] width 10 height 21
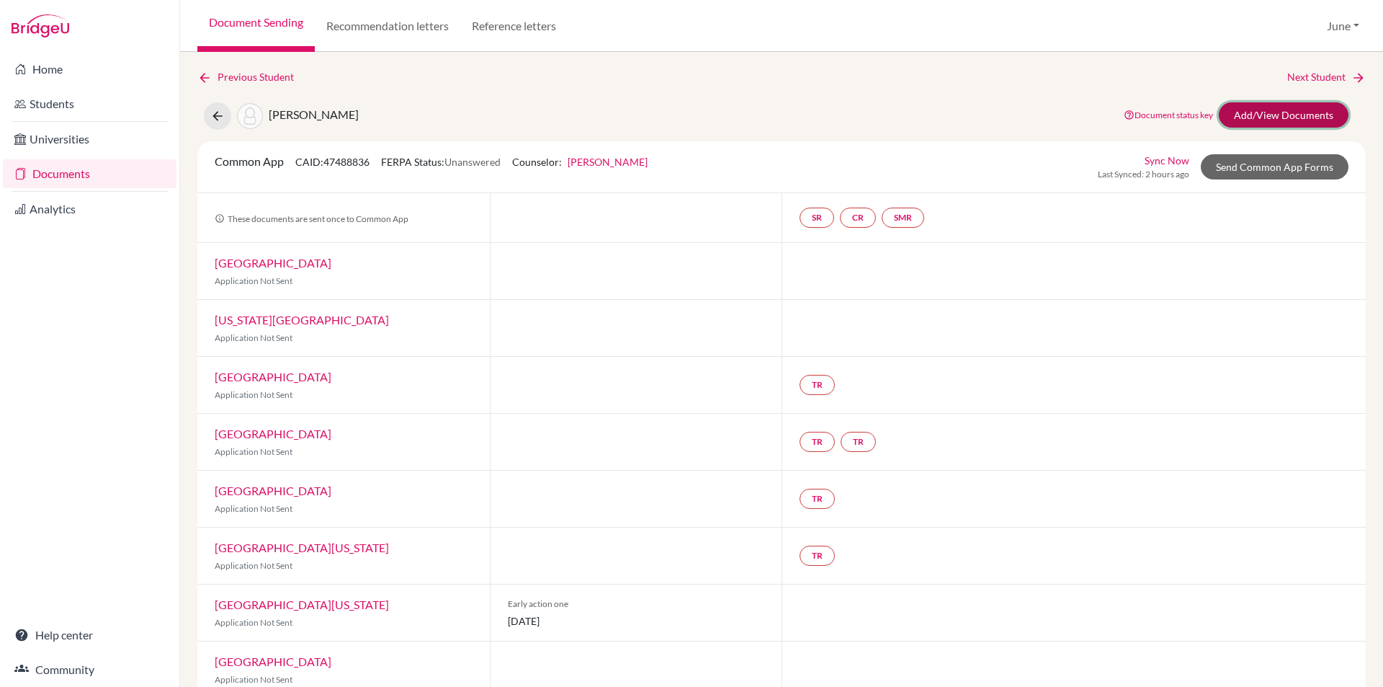
click at [1278, 112] on link "Add/View Documents" at bounding box center [1284, 114] width 130 height 25
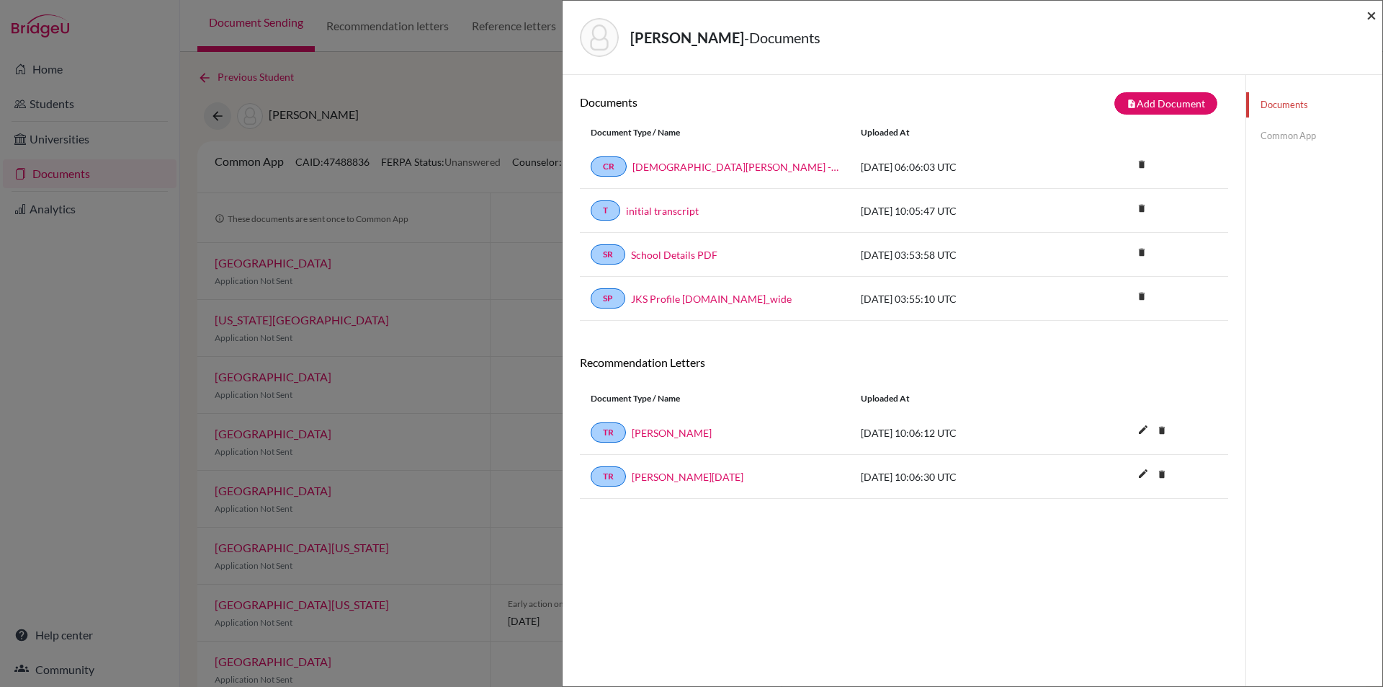
click at [1372, 14] on span "×" at bounding box center [1372, 14] width 10 height 21
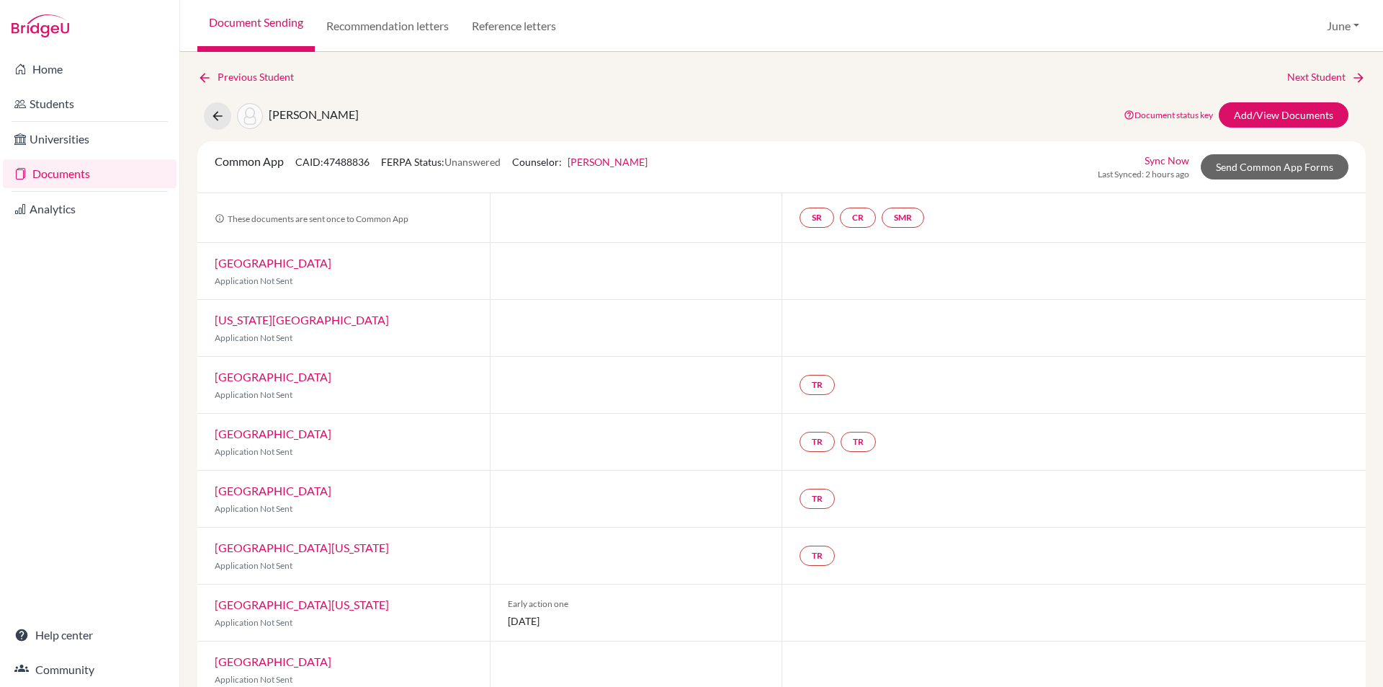
click at [43, 170] on link "Documents" at bounding box center [90, 173] width 174 height 29
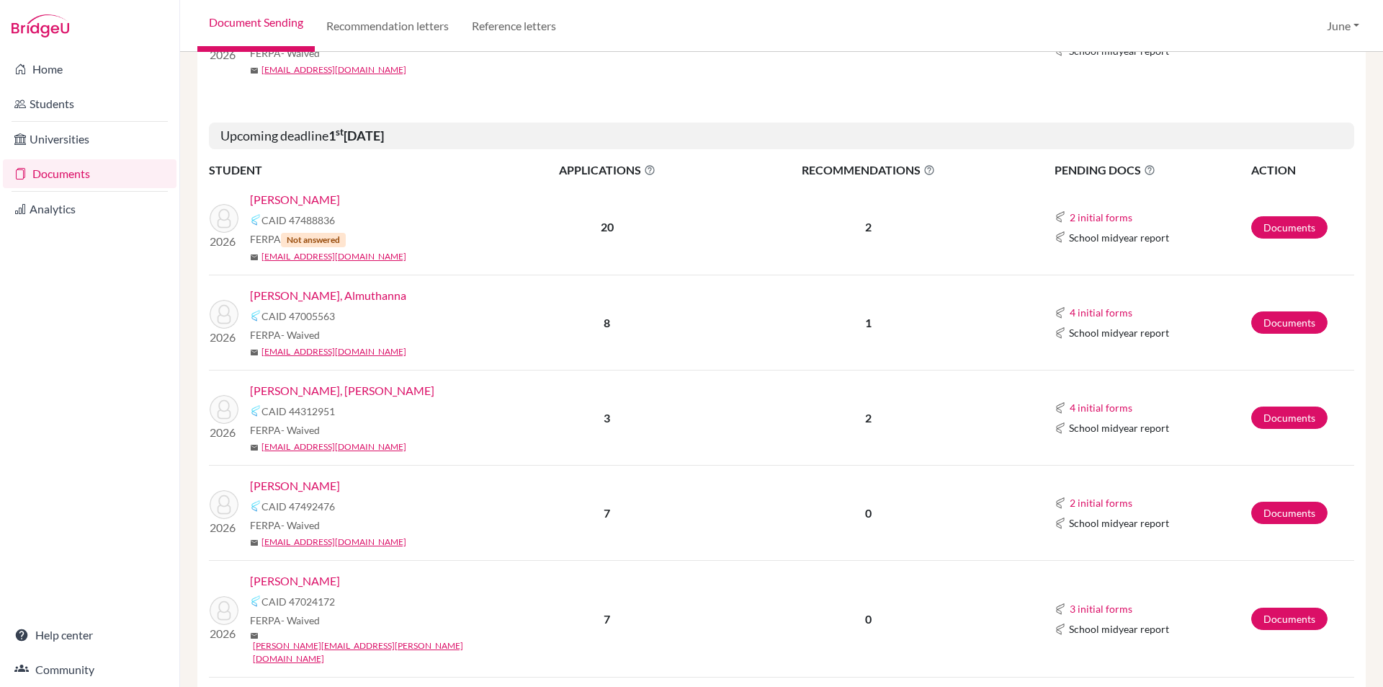
scroll to position [432, 0]
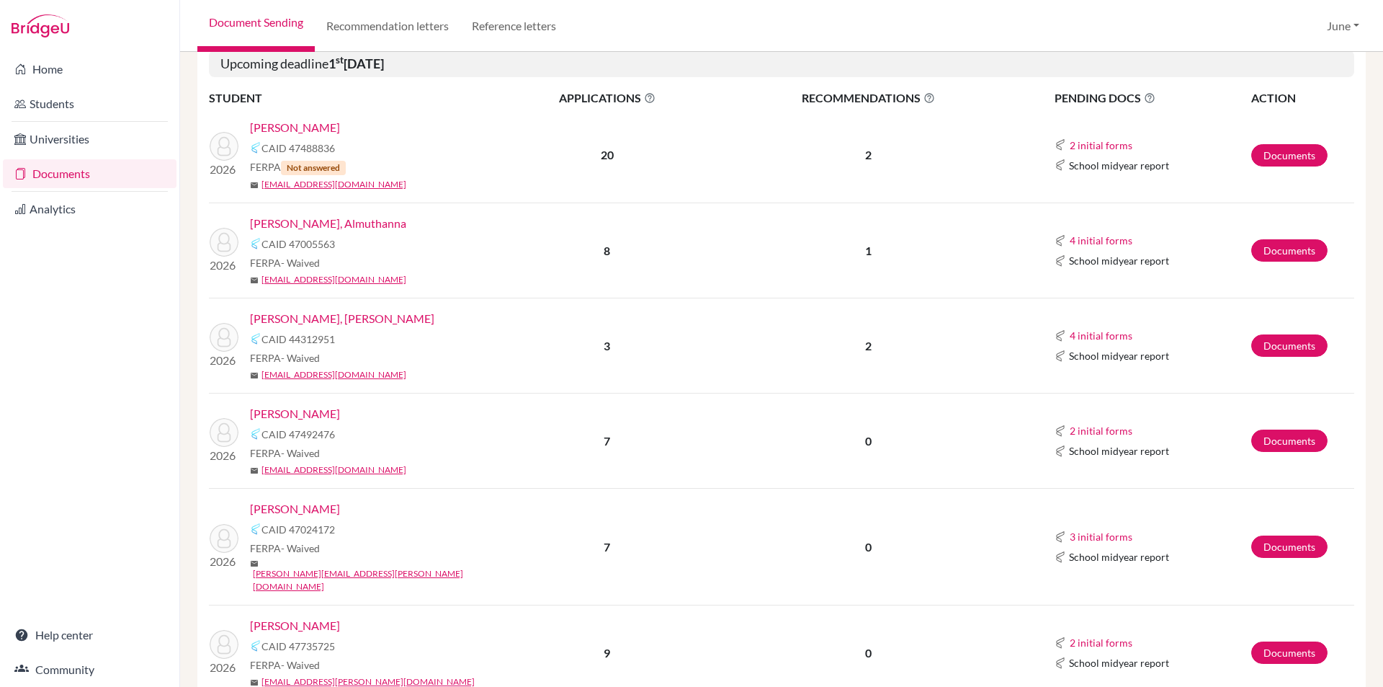
click at [306, 218] on link "[PERSON_NAME], Almuthanna" at bounding box center [328, 223] width 156 height 17
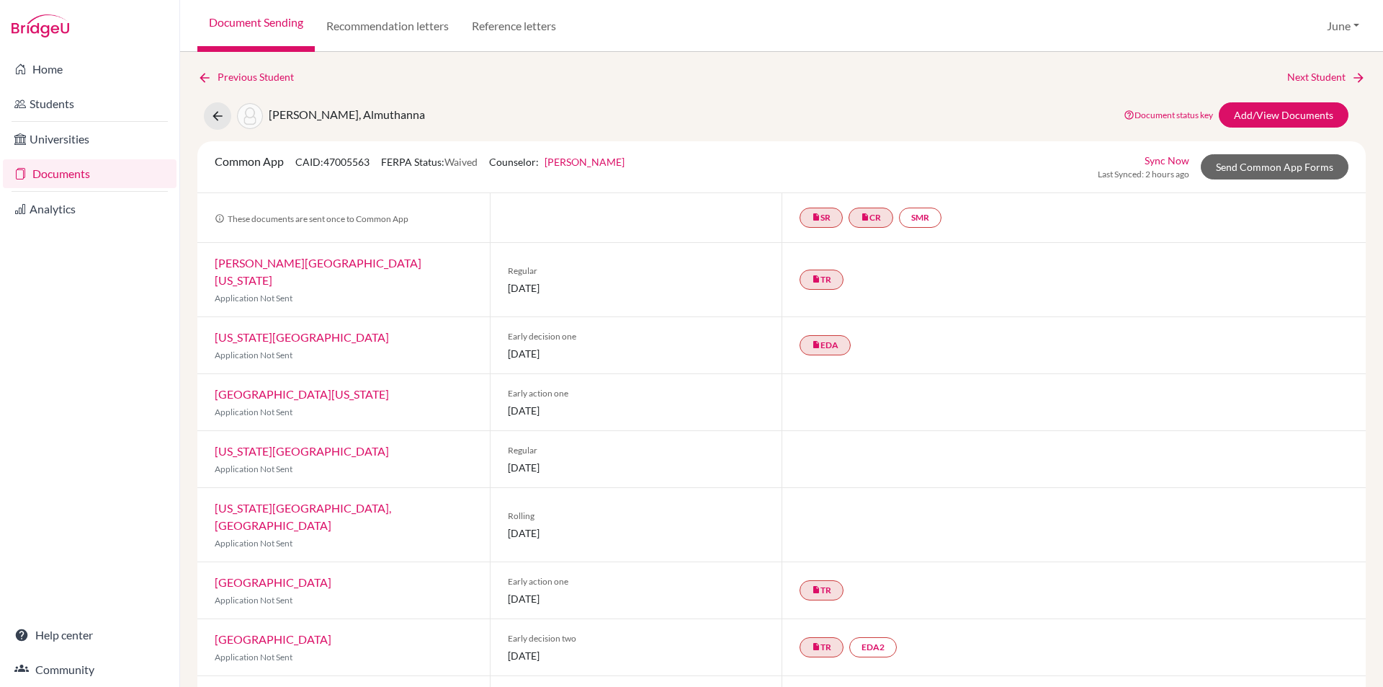
scroll to position [28, 0]
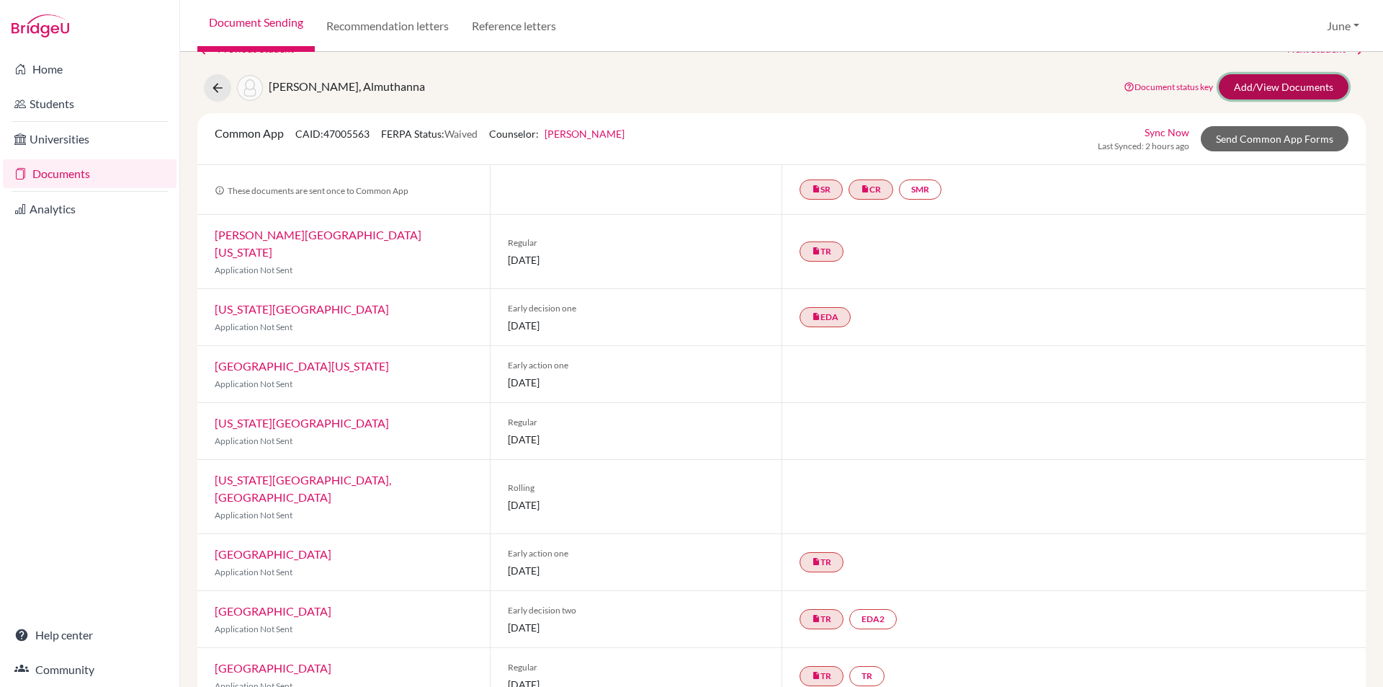
click at [1259, 90] on link "Add/View Documents" at bounding box center [1284, 86] width 130 height 25
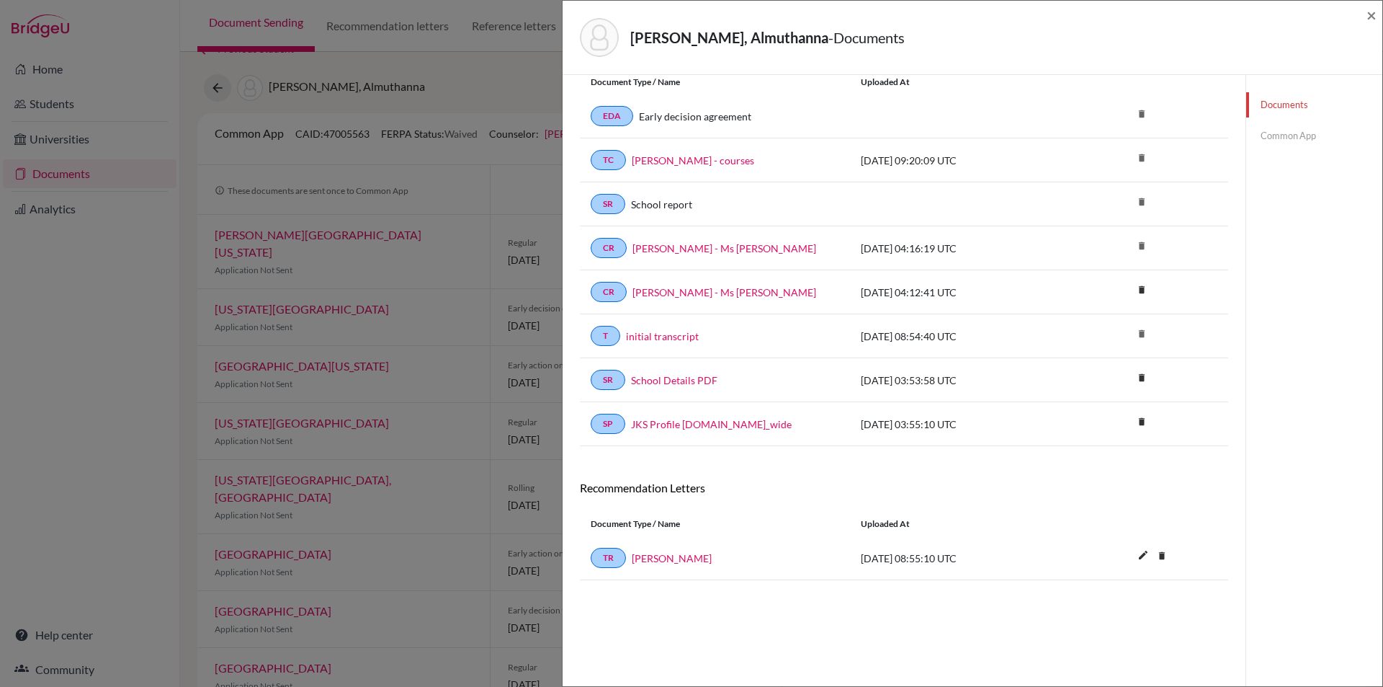
scroll to position [76, 0]
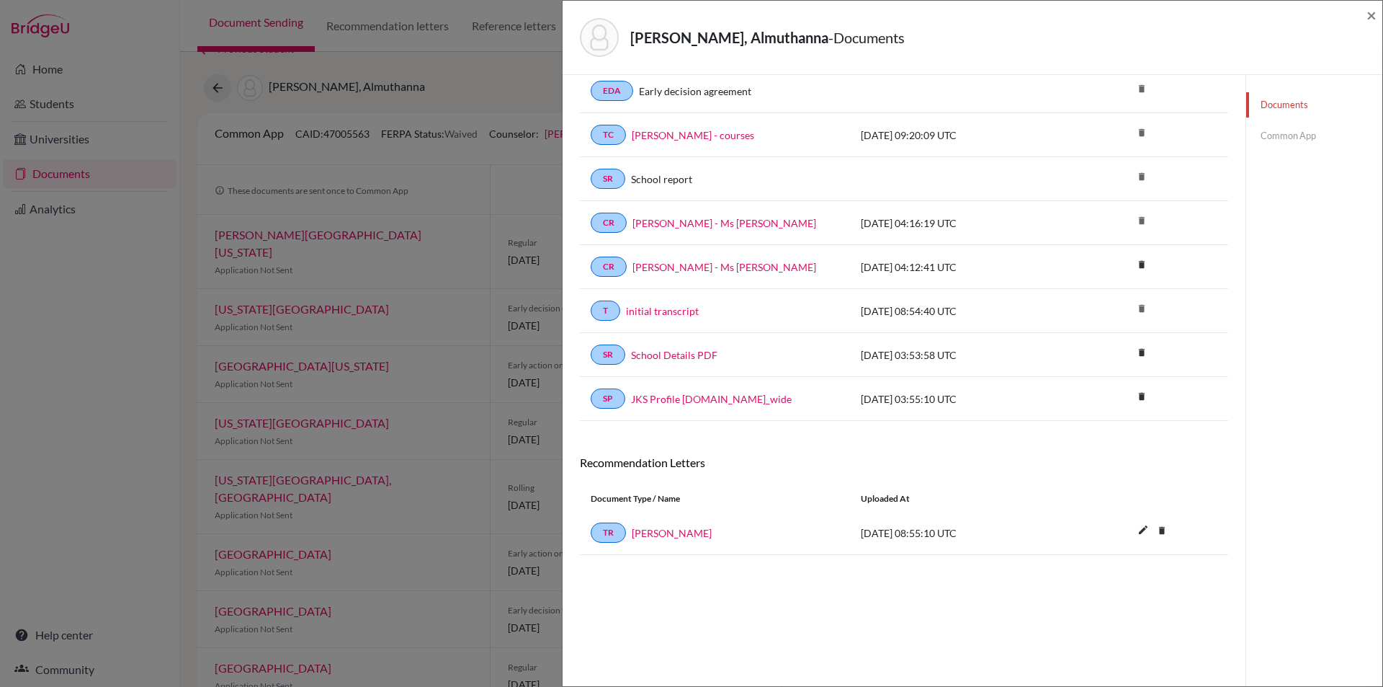
click at [1277, 136] on link "Common App" at bounding box center [1314, 135] width 136 height 25
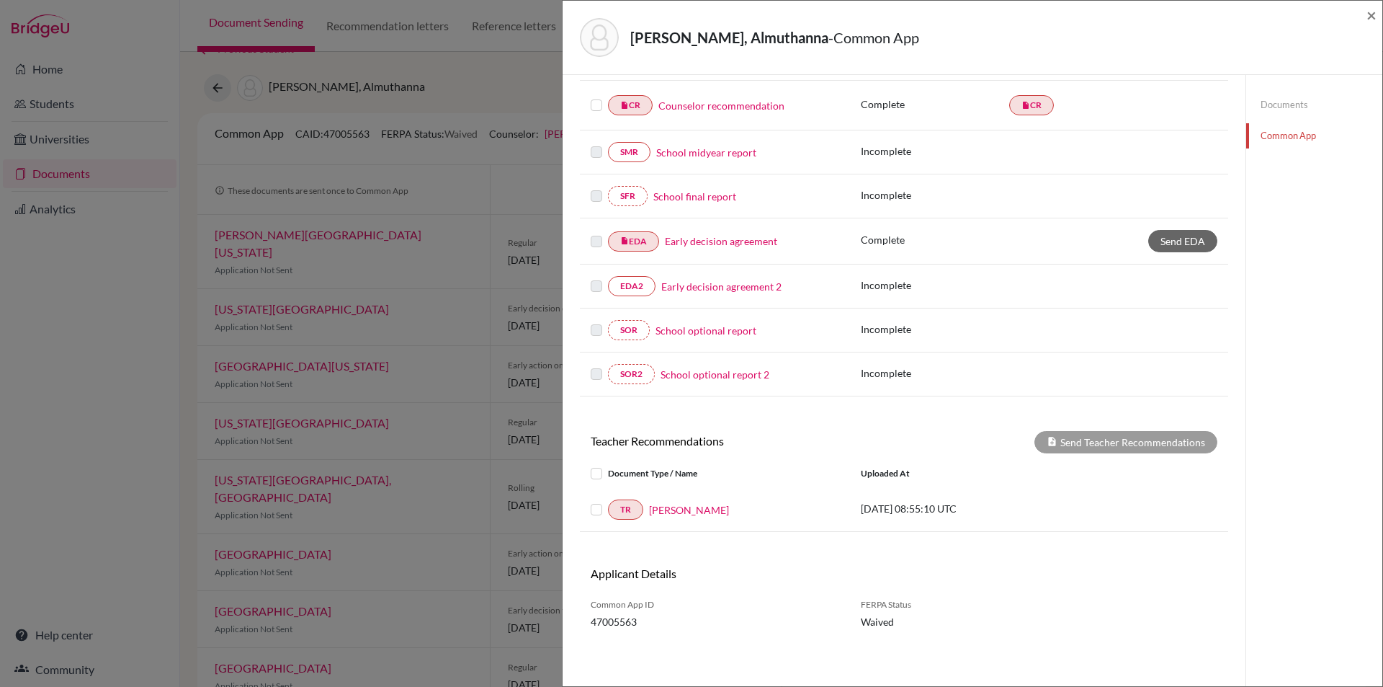
scroll to position [261, 0]
click at [1371, 18] on span "×" at bounding box center [1372, 14] width 10 height 21
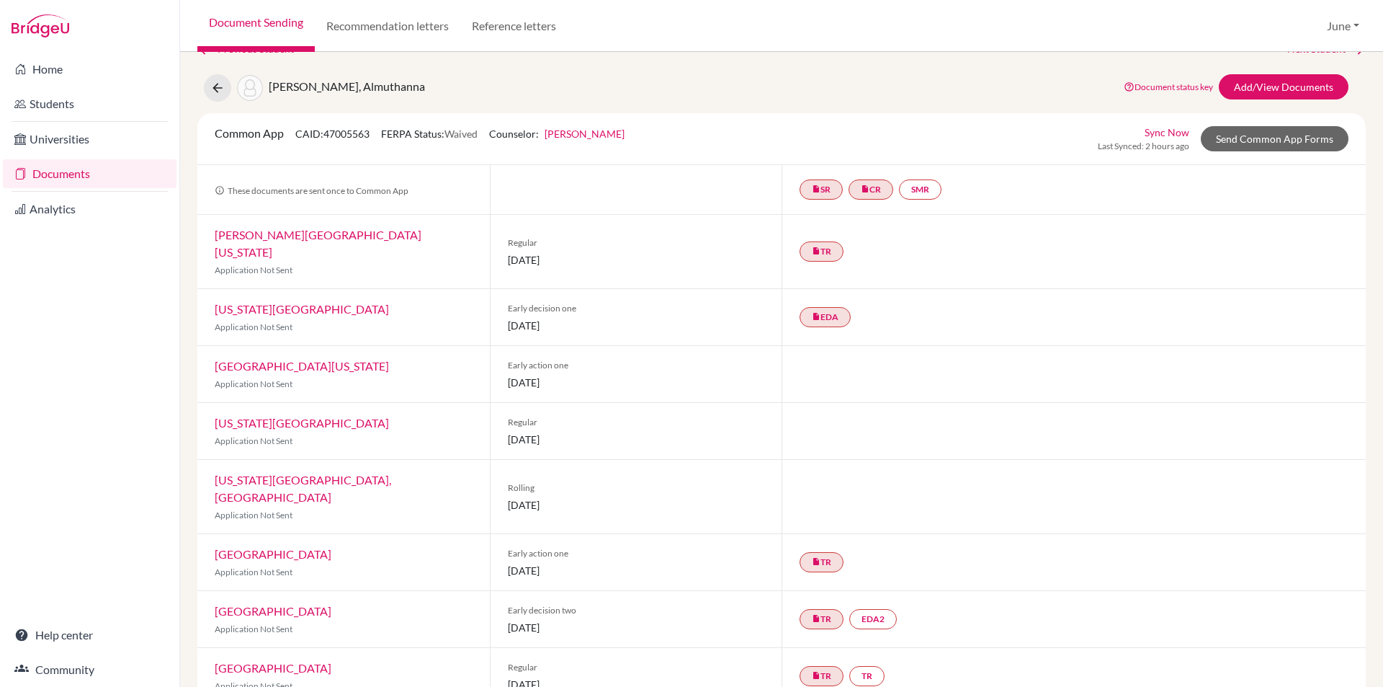
click at [64, 170] on link "Documents" at bounding box center [90, 173] width 174 height 29
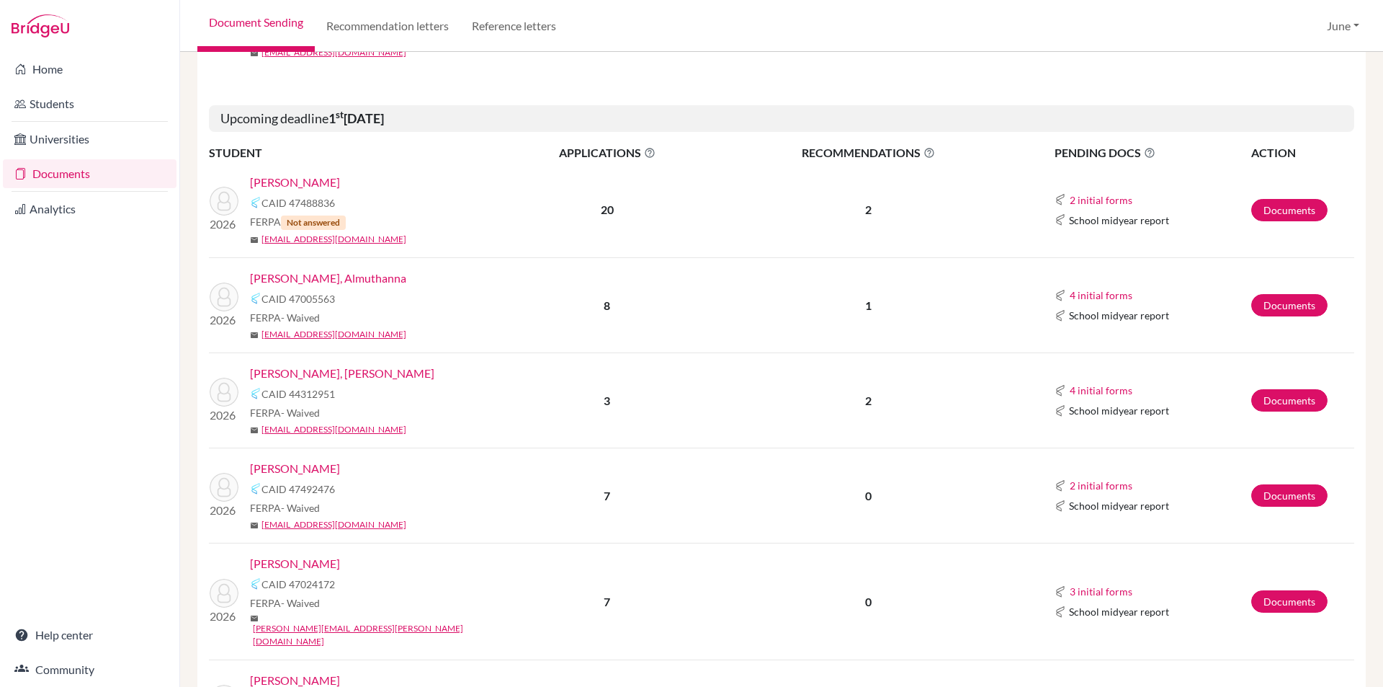
scroll to position [432, 0]
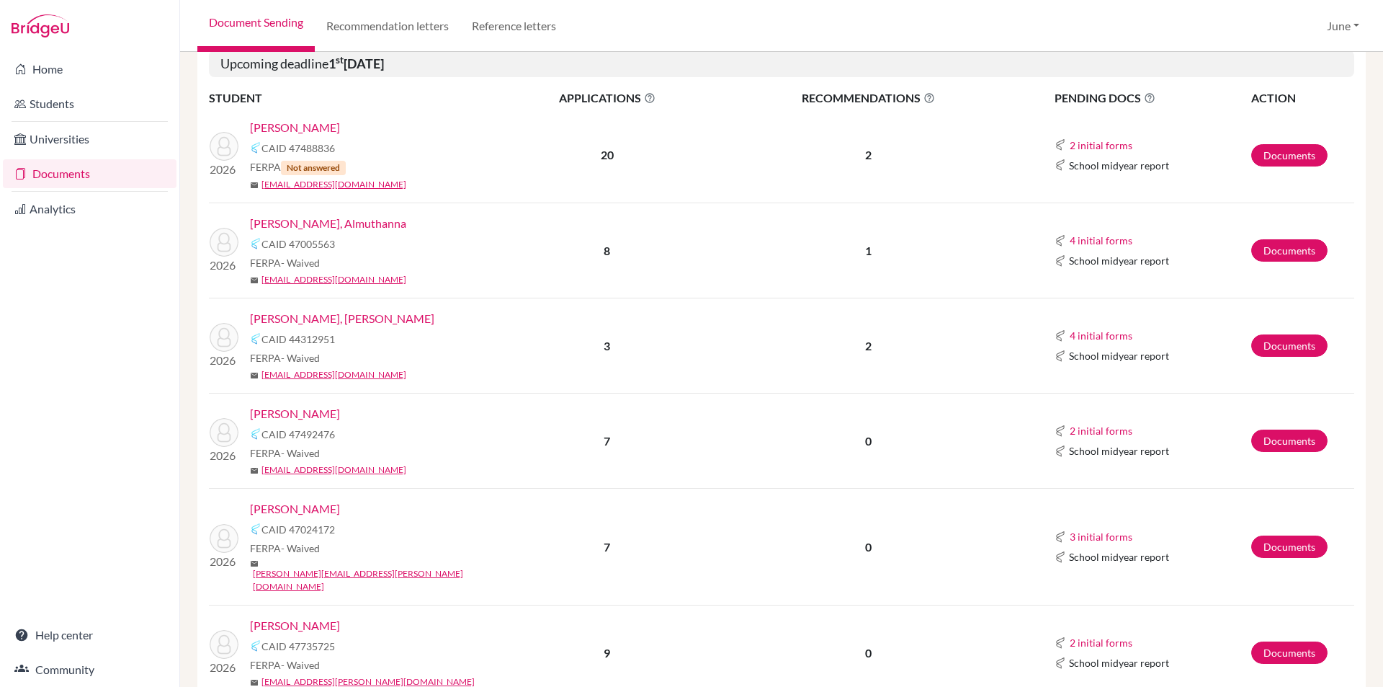
click at [276, 316] on link "[PERSON_NAME], [PERSON_NAME]" at bounding box center [342, 318] width 184 height 17
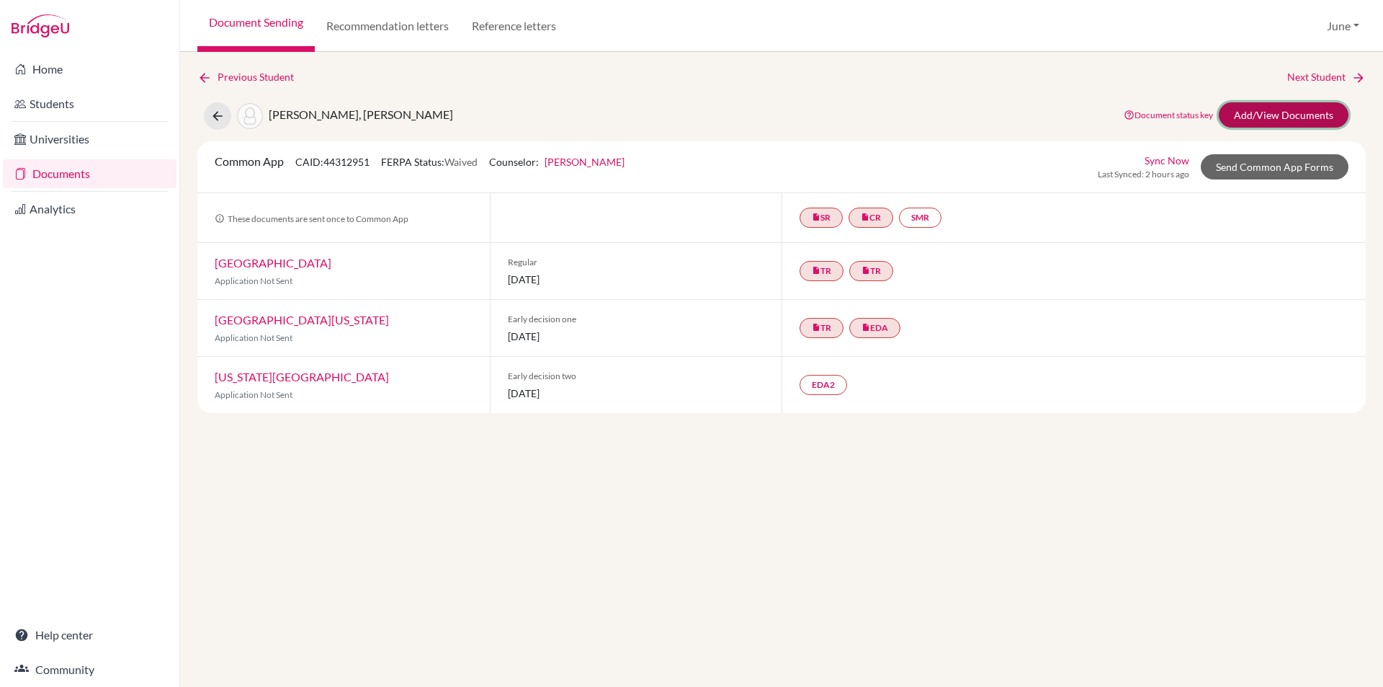
click at [1277, 114] on link "Add/View Documents" at bounding box center [1284, 114] width 130 height 25
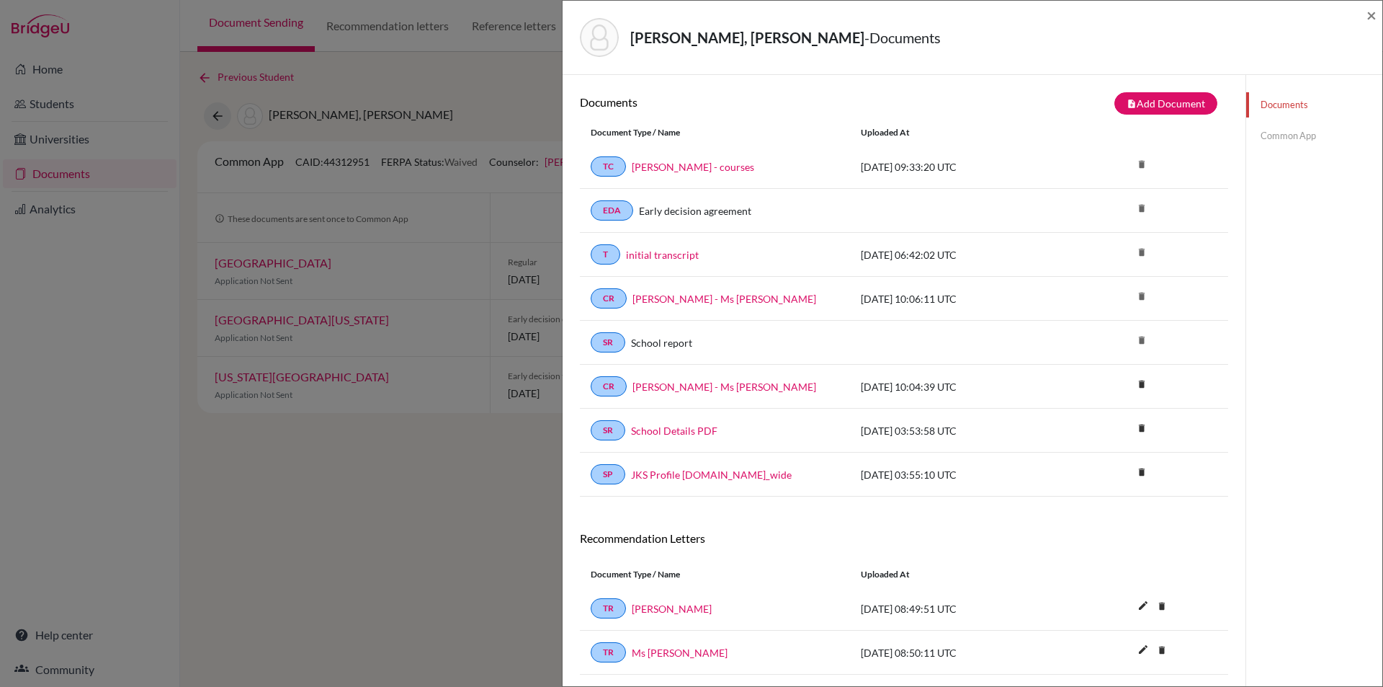
click at [1283, 130] on link "Common App" at bounding box center [1314, 135] width 136 height 25
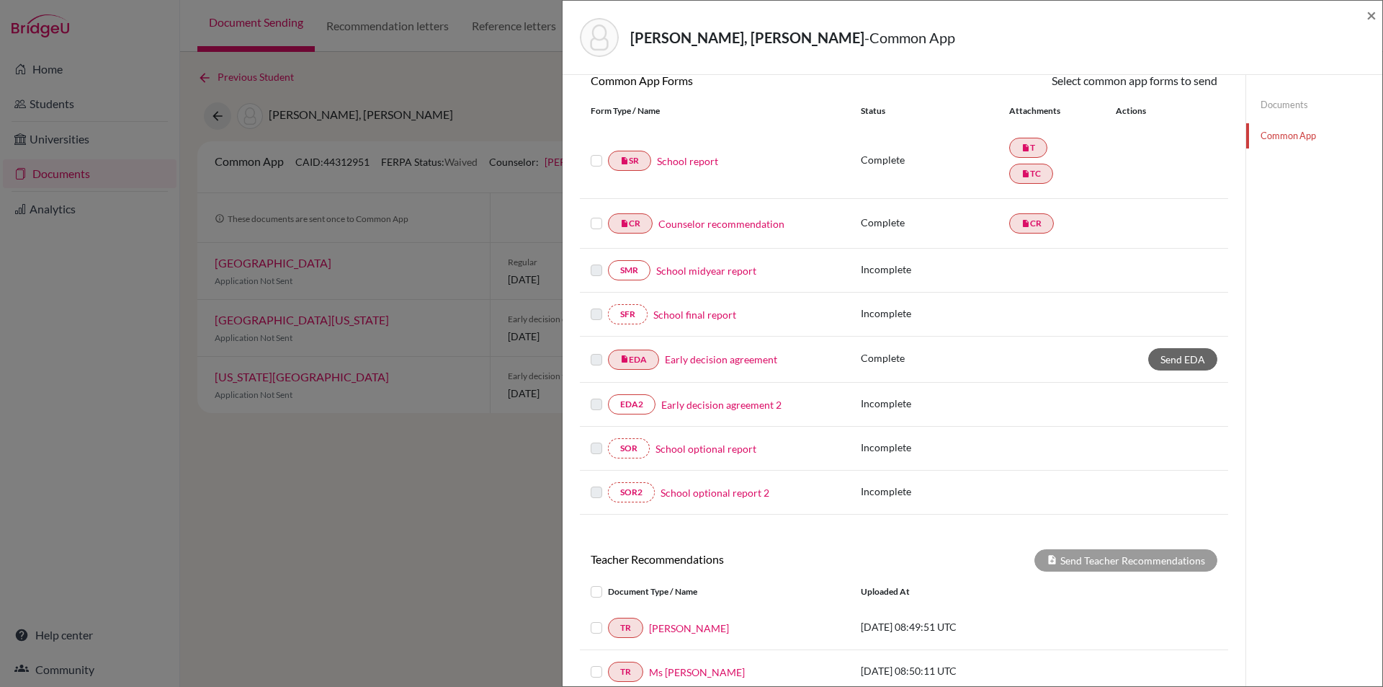
scroll to position [288, 0]
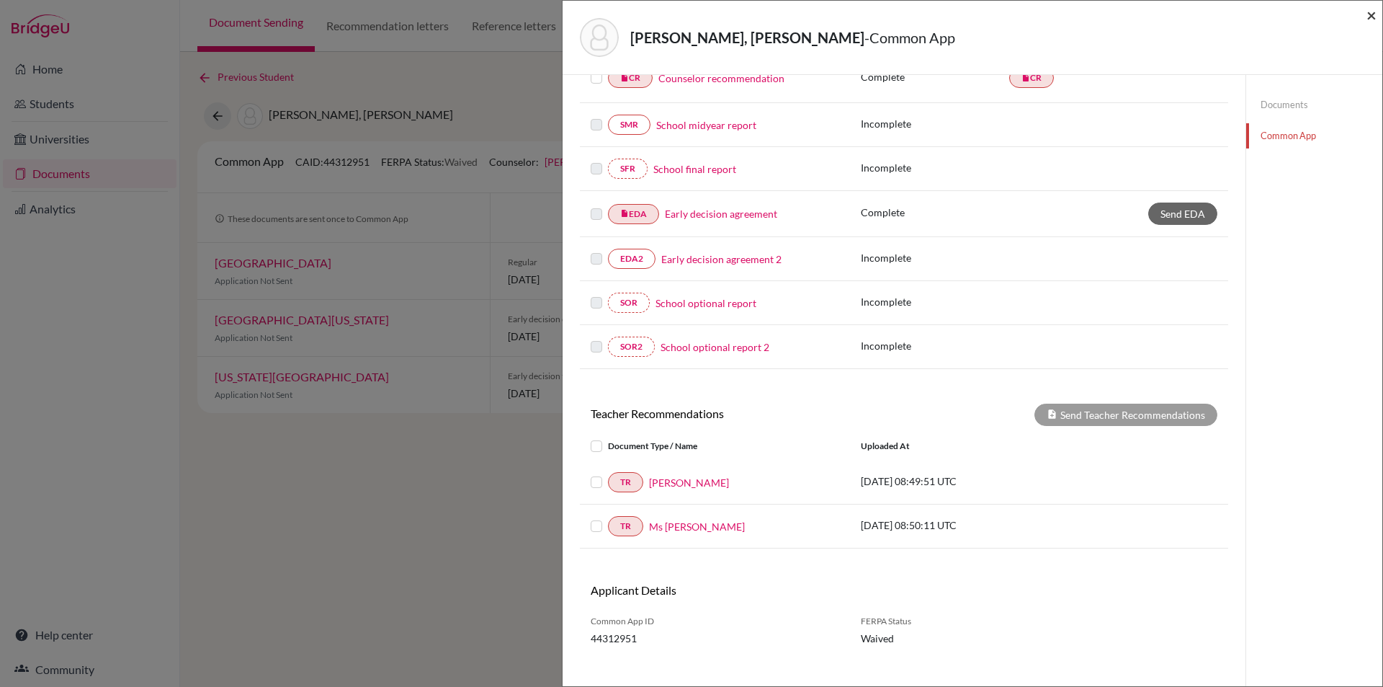
click at [1372, 15] on span "×" at bounding box center [1372, 14] width 10 height 21
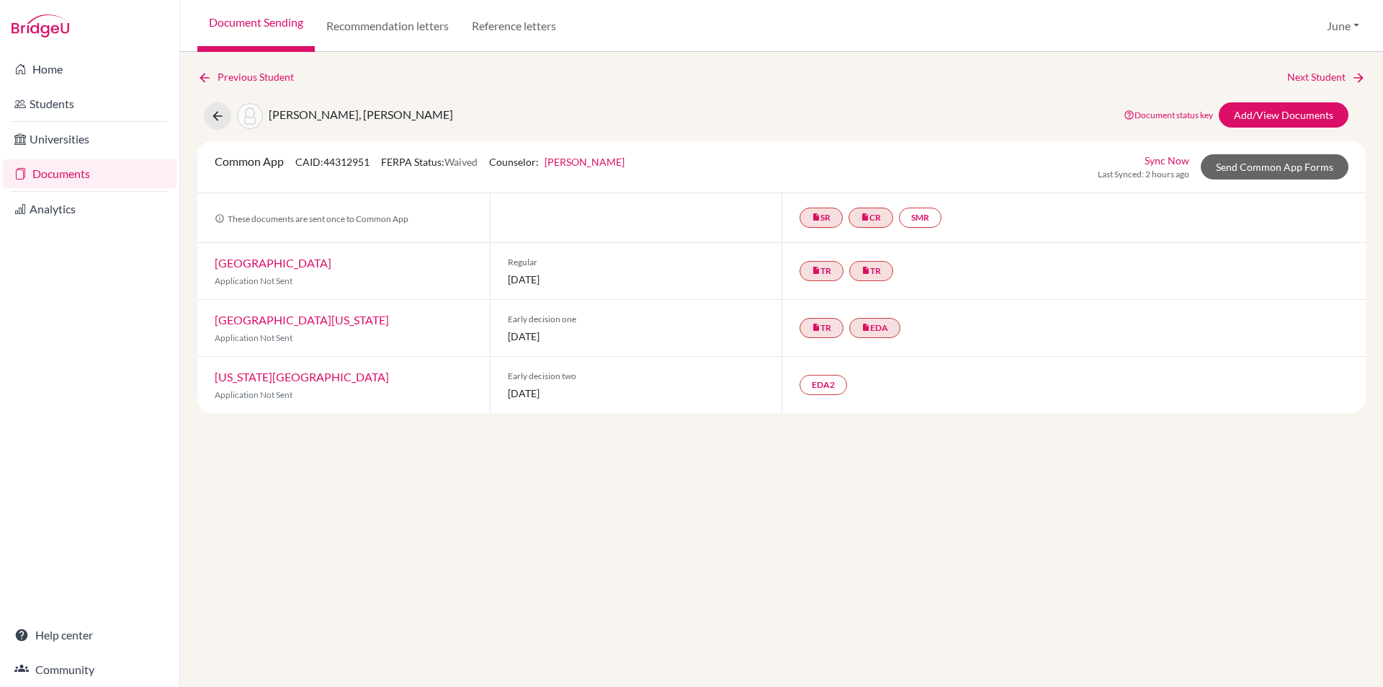
click at [49, 176] on link "Documents" at bounding box center [90, 173] width 174 height 29
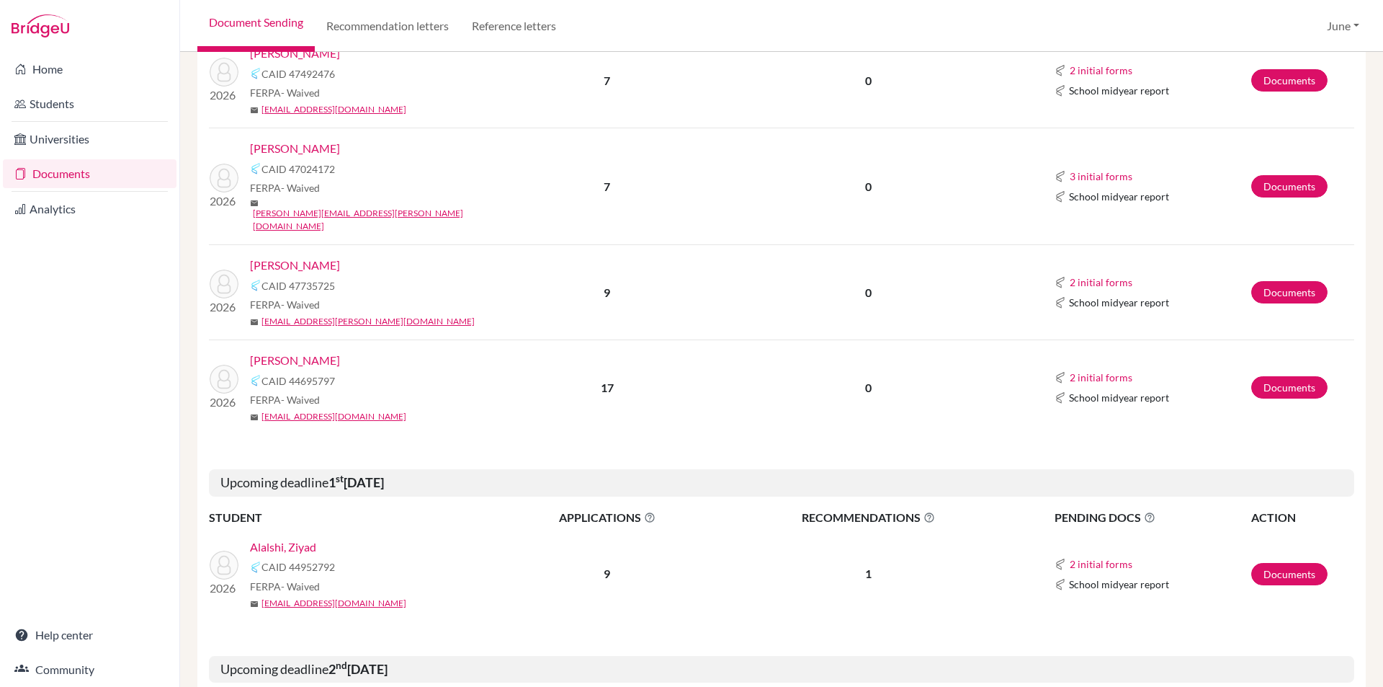
scroll to position [936, 0]
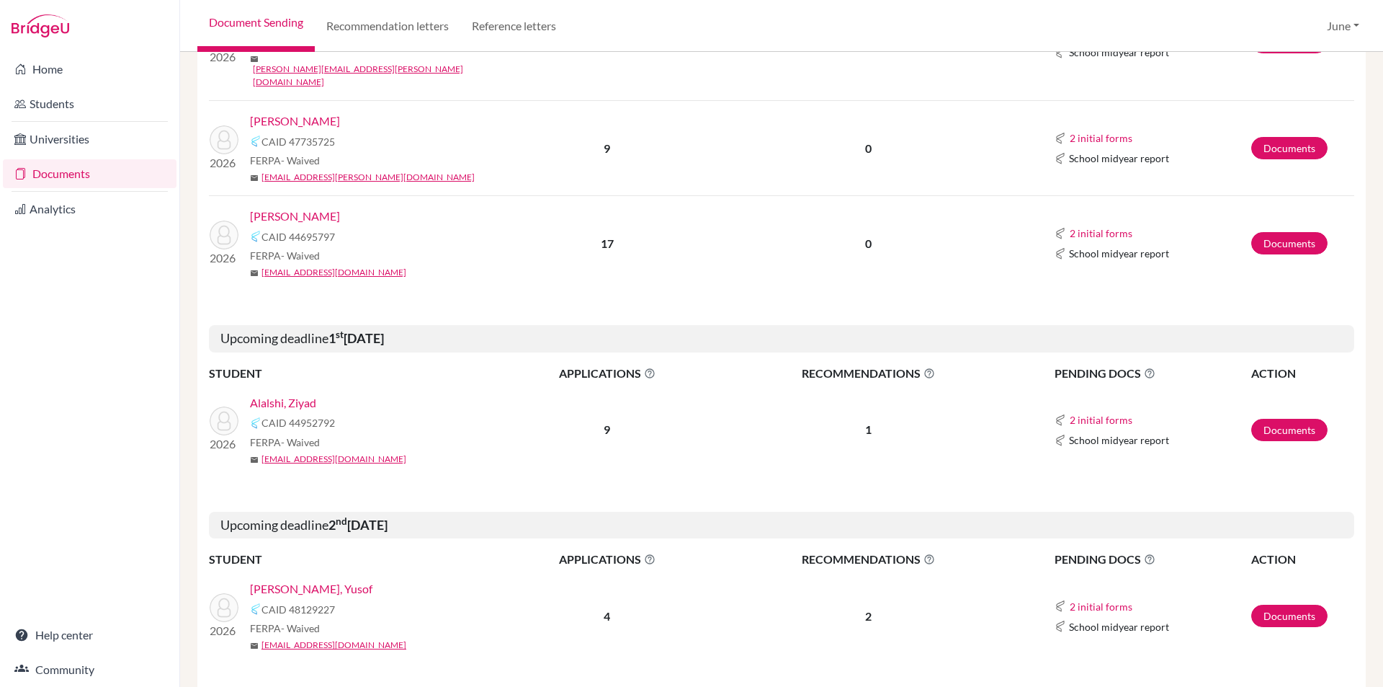
click at [287, 394] on link "Alalshi, Ziyad" at bounding box center [283, 402] width 66 height 17
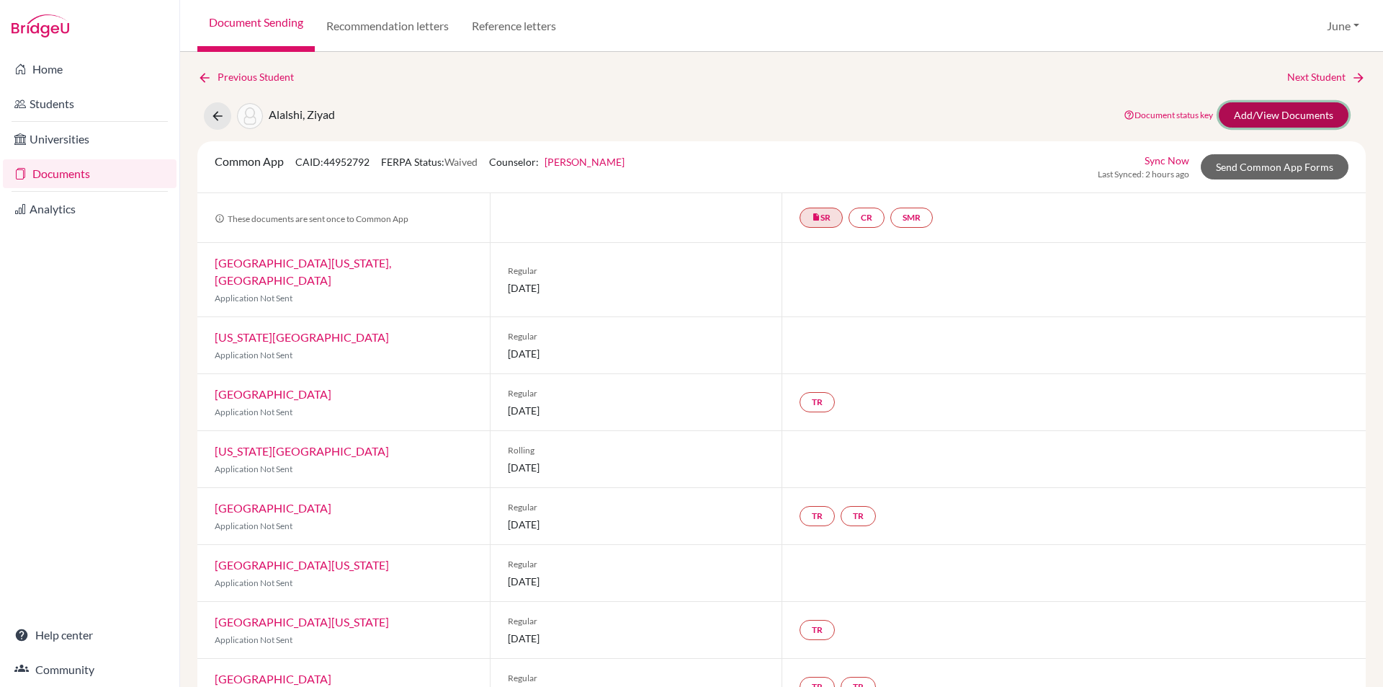
click at [1283, 107] on link "Add/View Documents" at bounding box center [1284, 114] width 130 height 25
